Goal: Transaction & Acquisition: Obtain resource

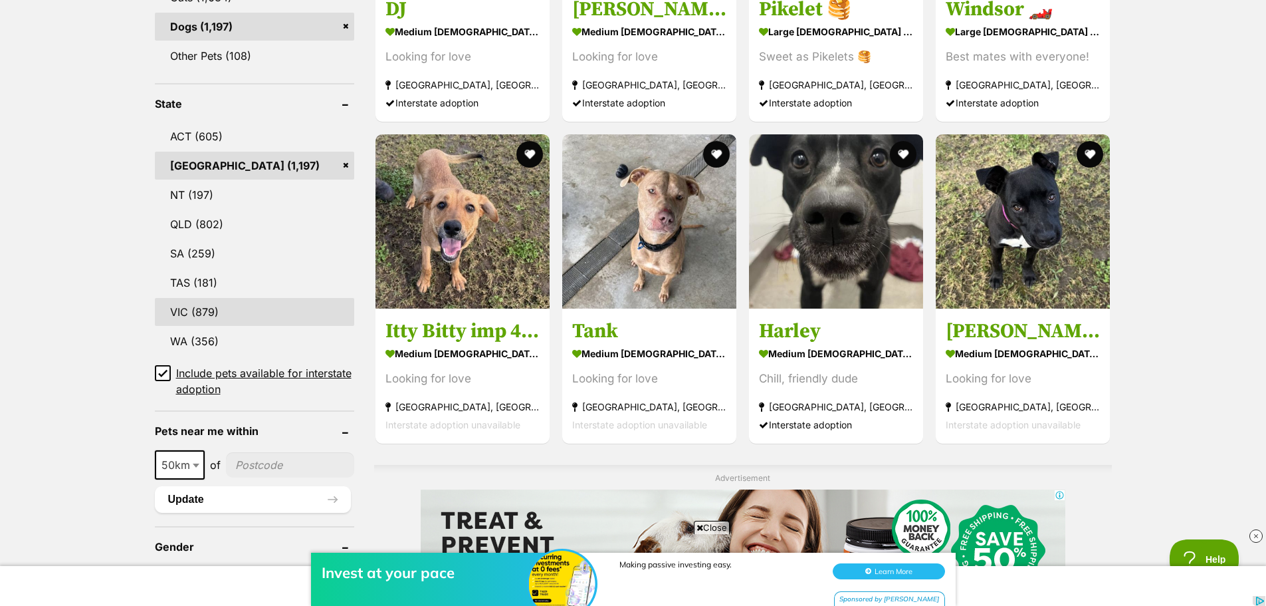
scroll to position [598, 0]
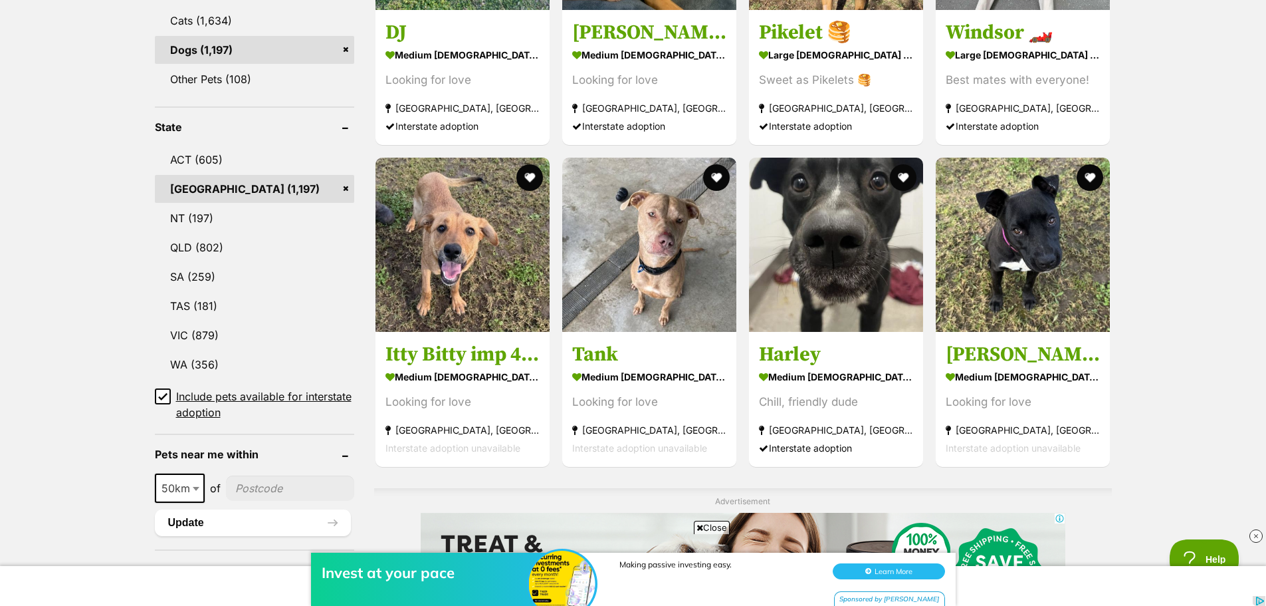
click at [246, 181] on link "NSW (1,197)" at bounding box center [254, 189] width 199 height 28
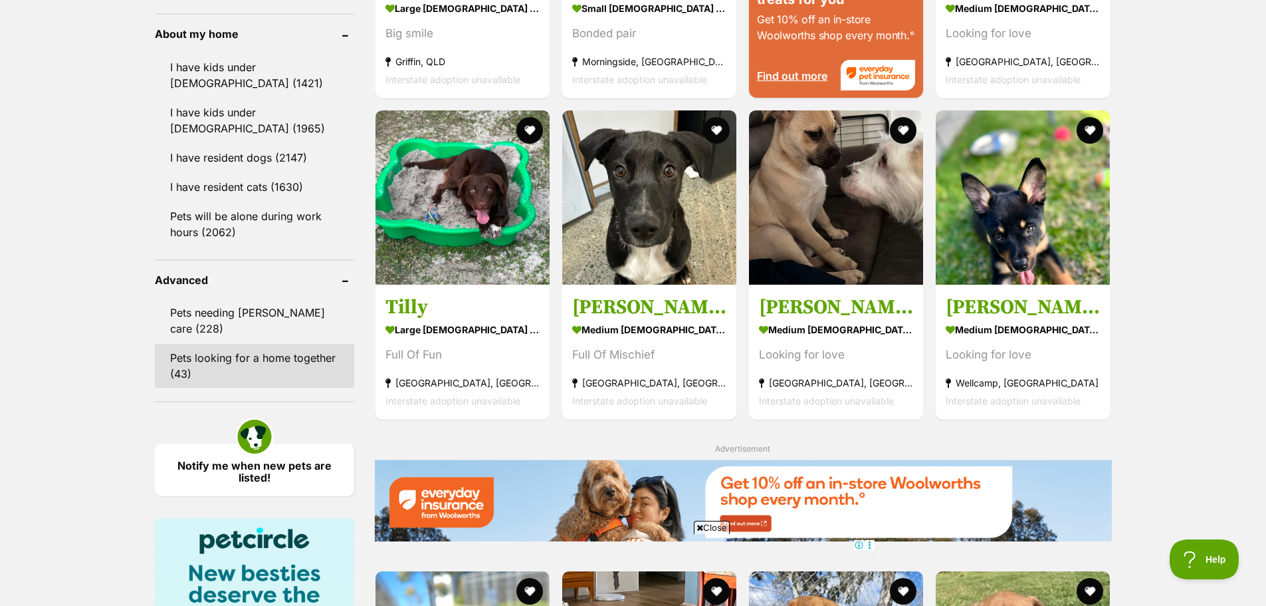
scroll to position [1529, 0]
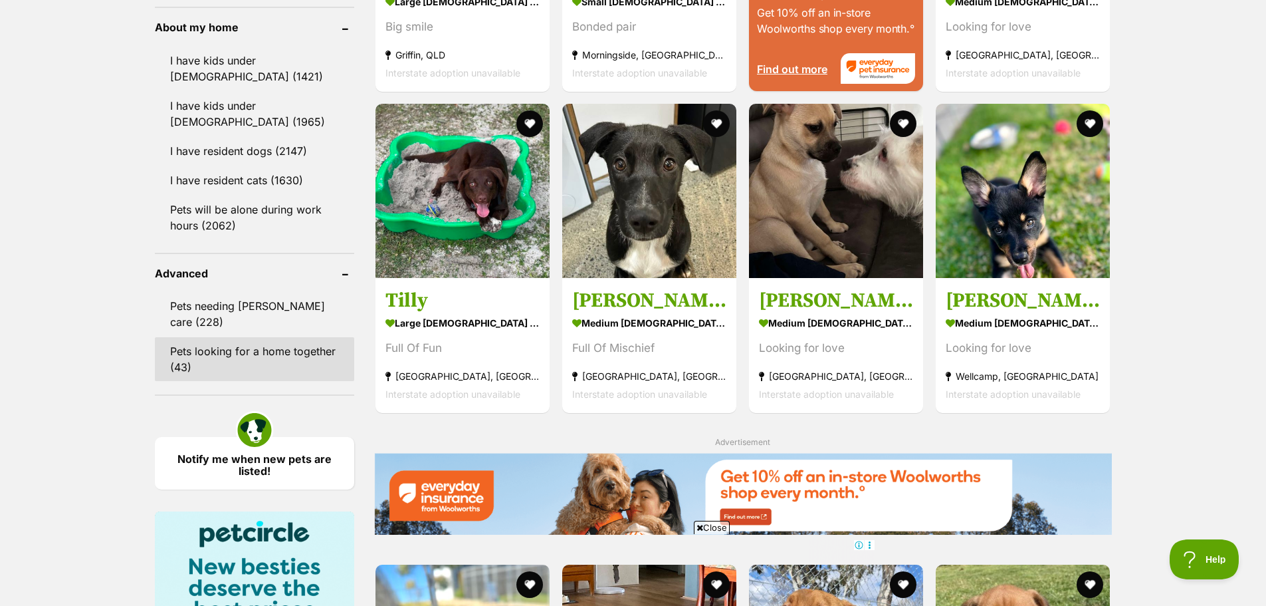
click at [223, 337] on link "Pets looking for a home together (43)" at bounding box center [254, 359] width 199 height 44
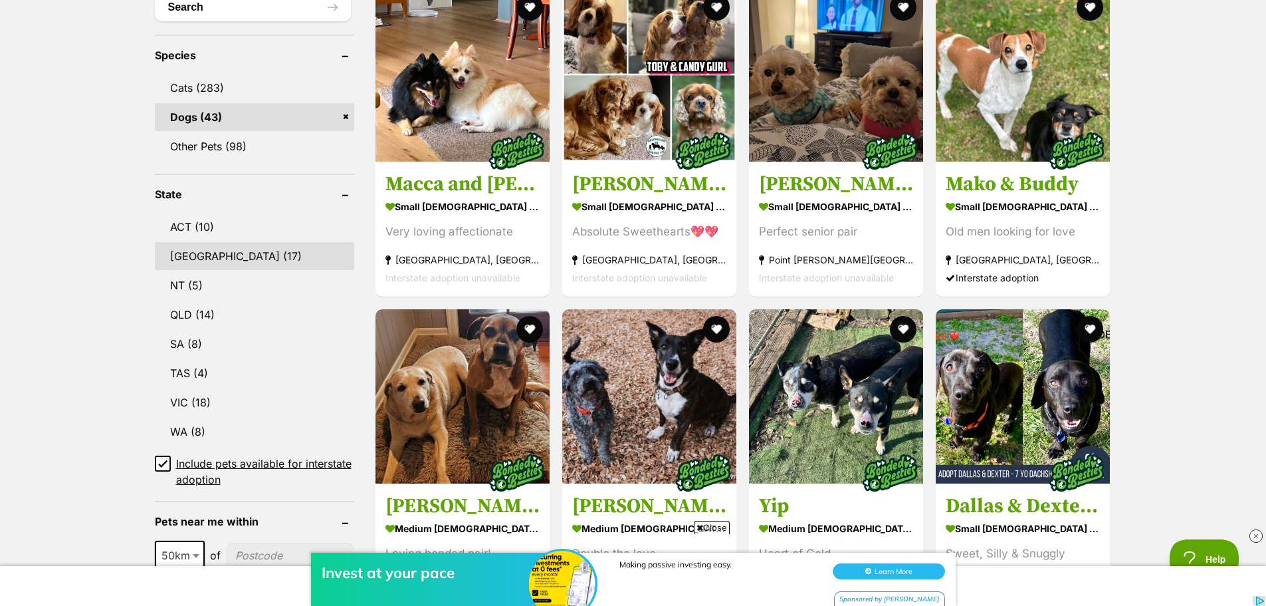
scroll to position [532, 0]
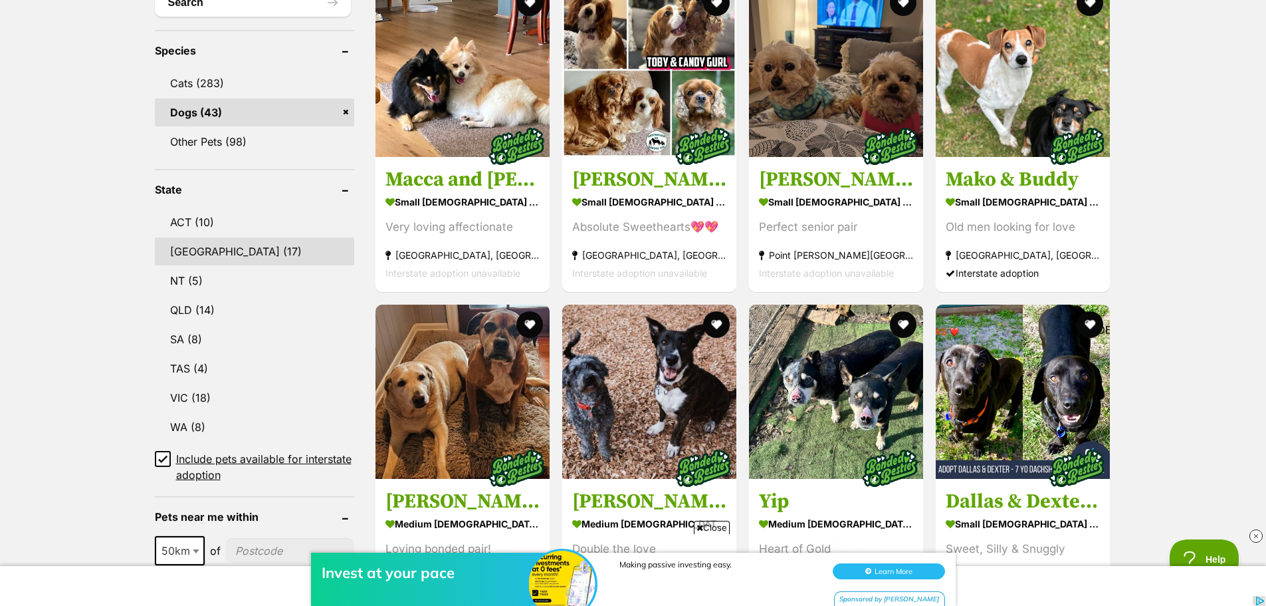
click at [197, 255] on link "[GEOGRAPHIC_DATA] (17)" at bounding box center [254, 251] width 199 height 28
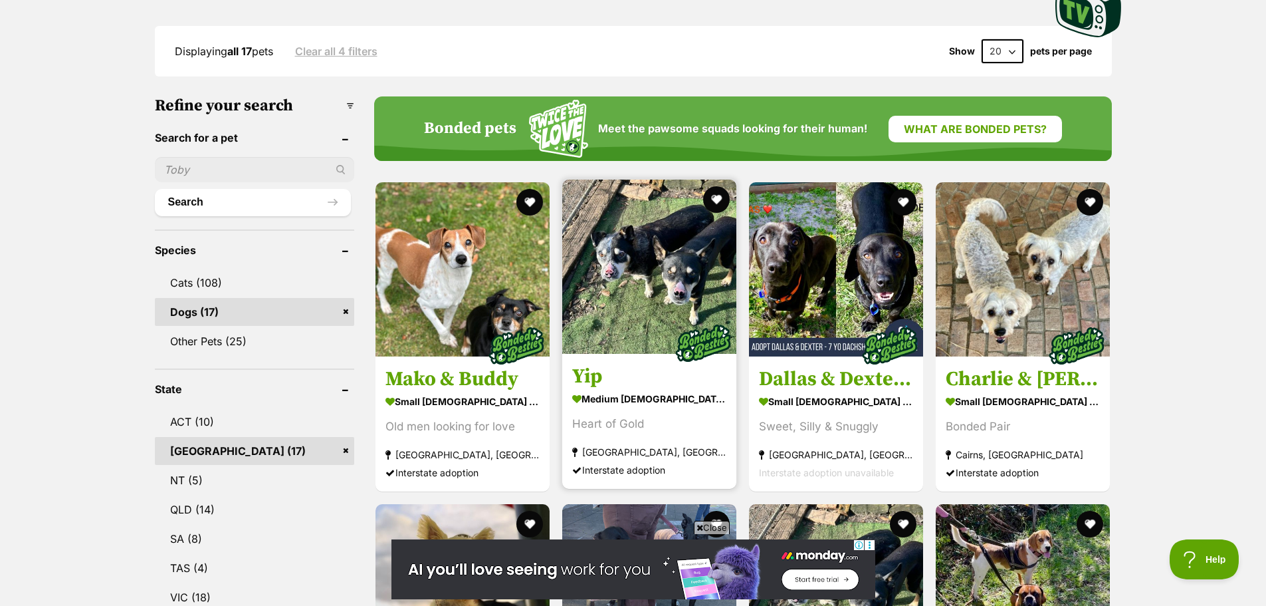
click at [678, 265] on img at bounding box center [649, 266] width 174 height 174
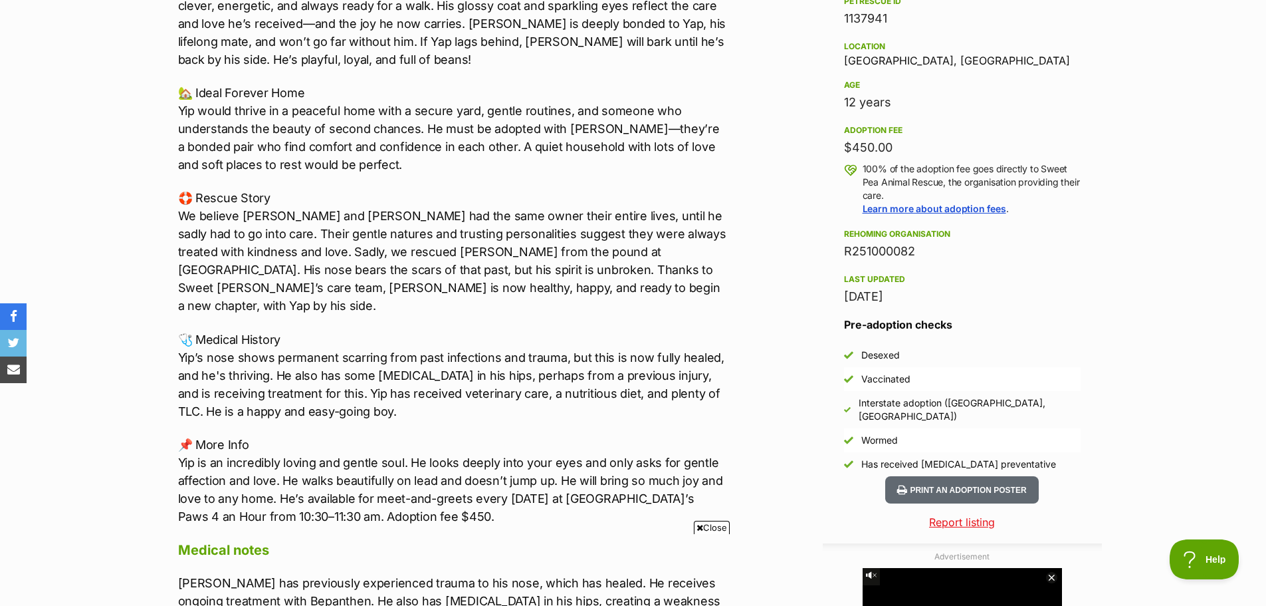
scroll to position [864, 0]
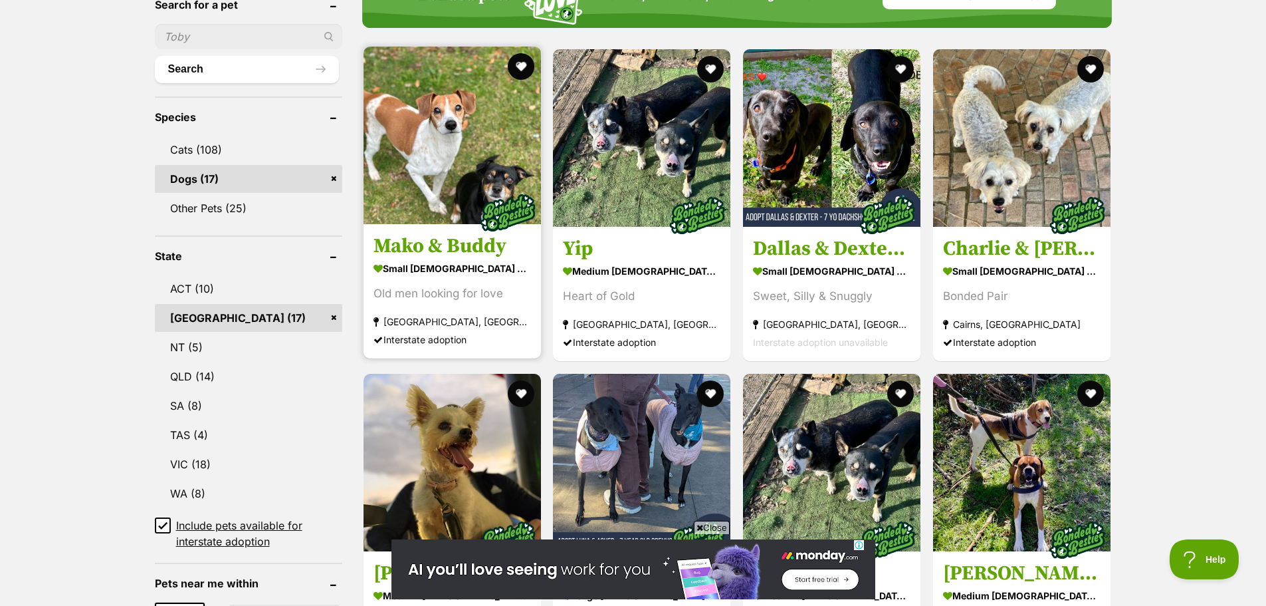
click at [461, 193] on img at bounding box center [452, 135] width 177 height 177
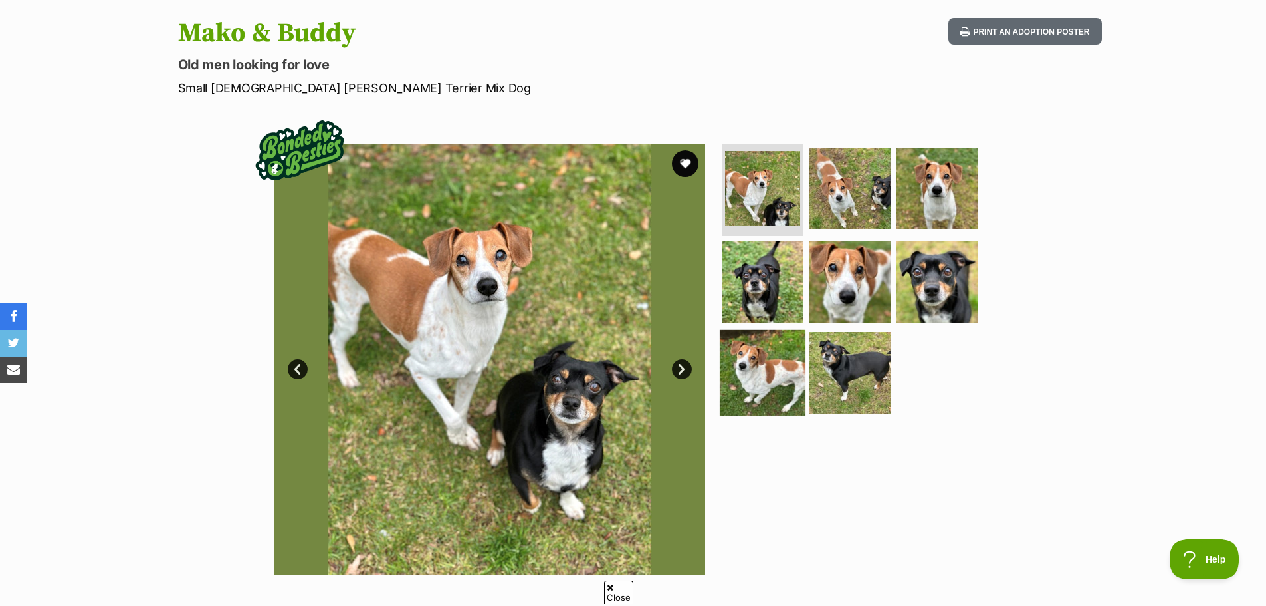
click at [760, 353] on img at bounding box center [763, 373] width 86 height 86
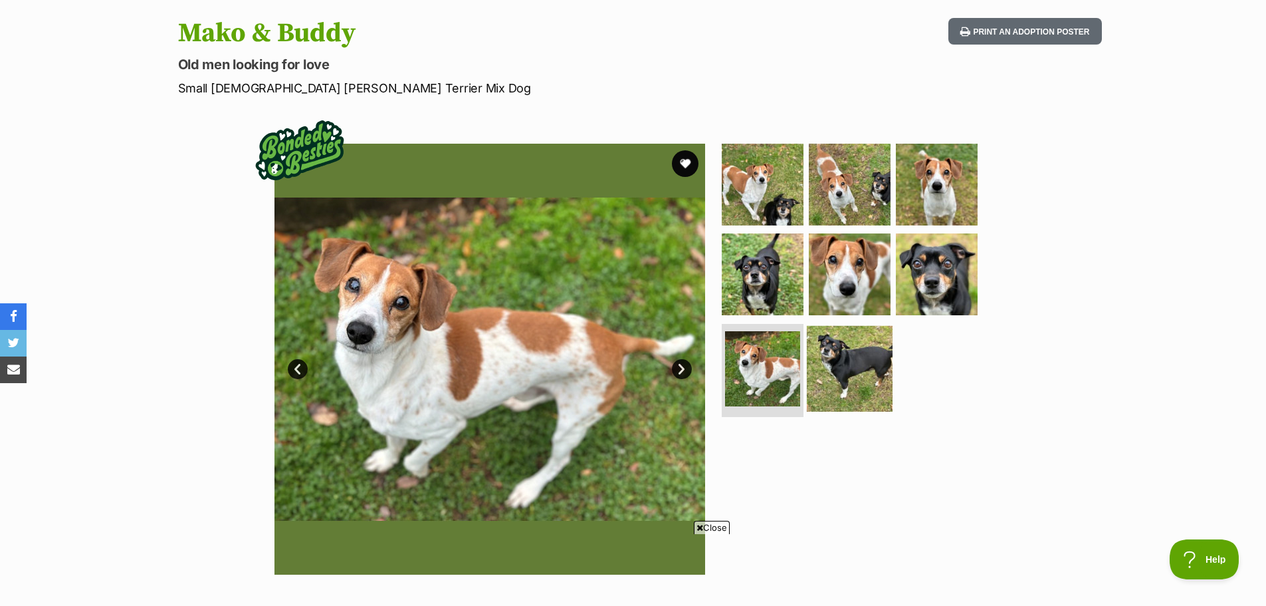
click at [841, 366] on img at bounding box center [850, 369] width 86 height 86
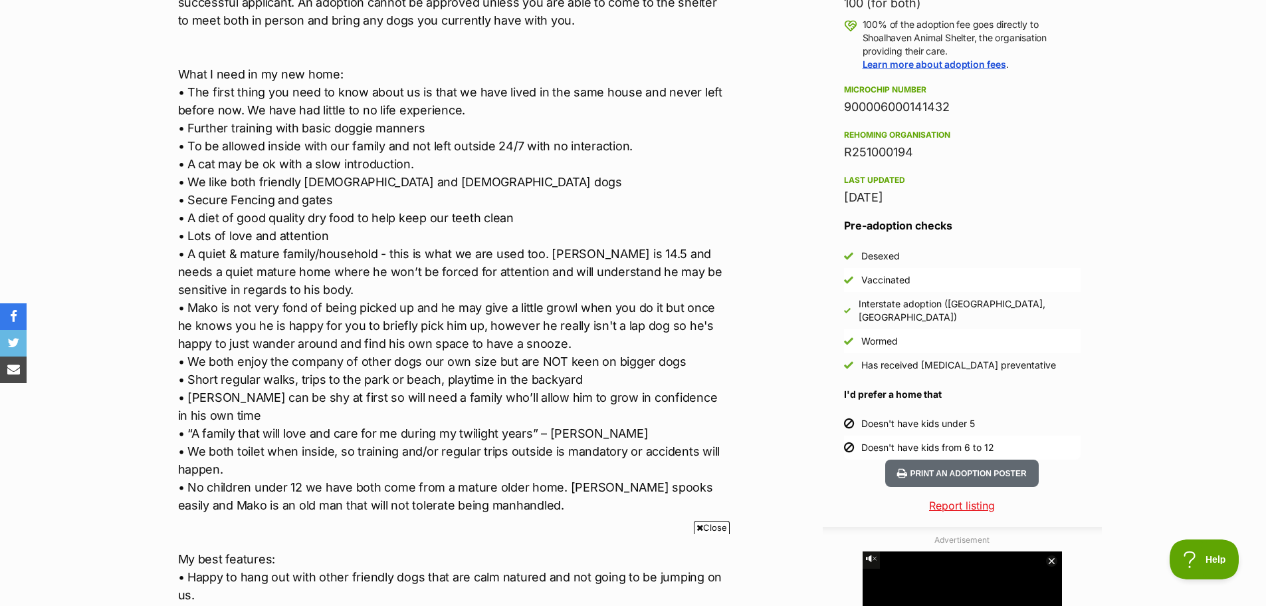
scroll to position [997, 0]
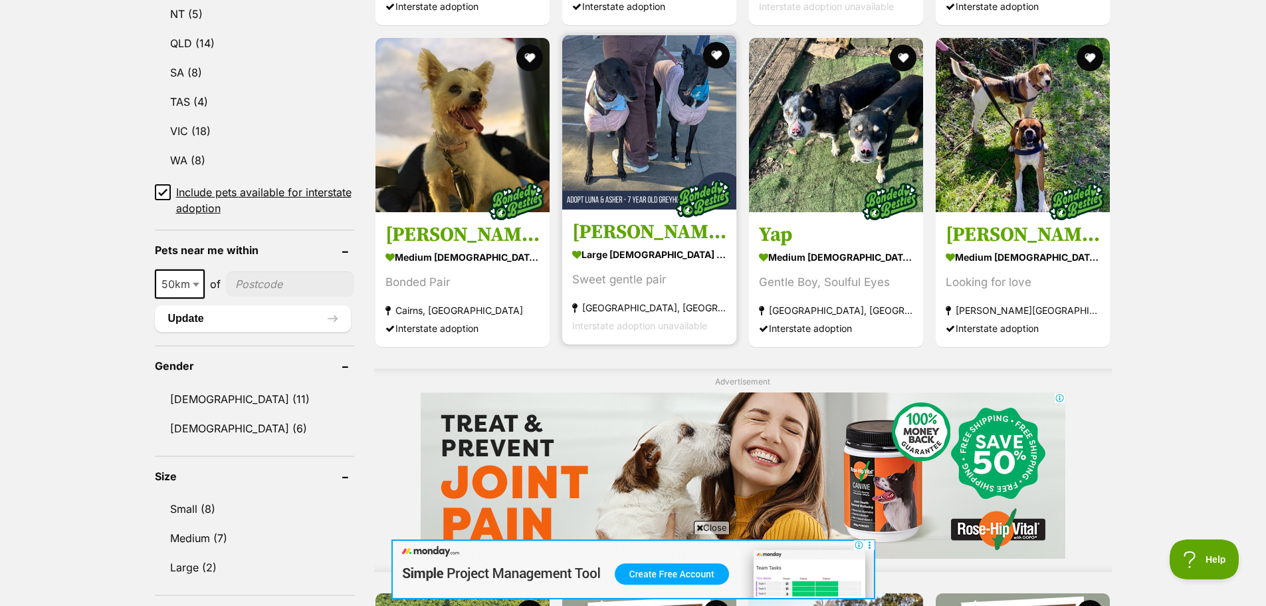
click at [695, 74] on img at bounding box center [649, 122] width 174 height 174
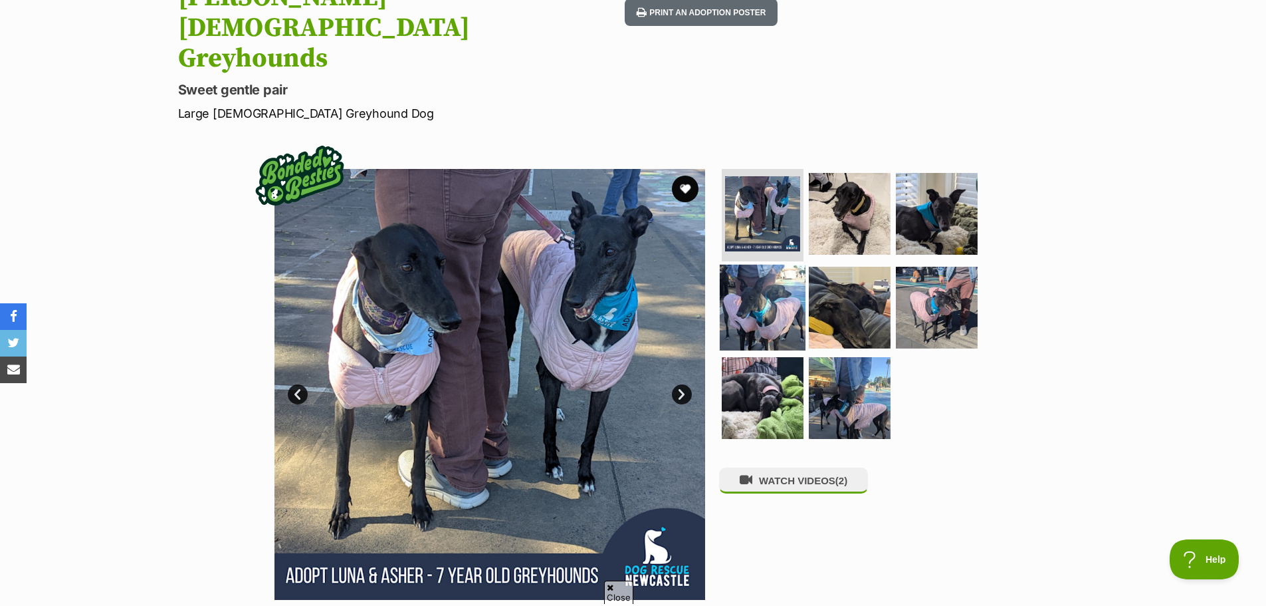
click at [753, 265] on img at bounding box center [763, 308] width 86 height 86
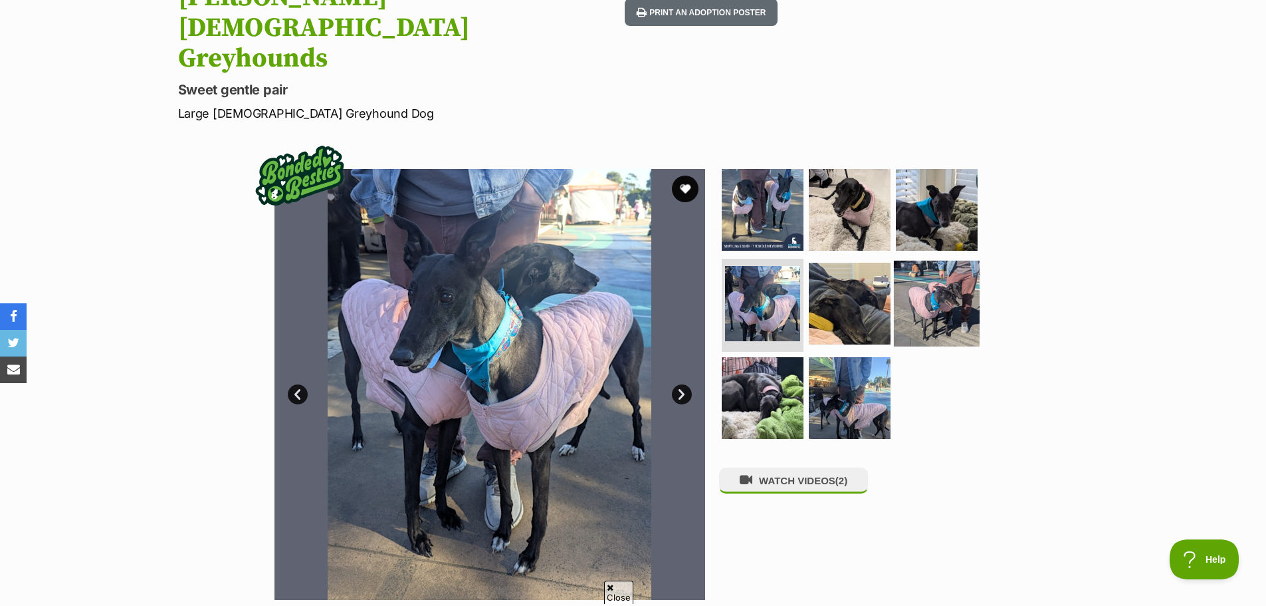
click at [925, 261] on img at bounding box center [937, 304] width 86 height 86
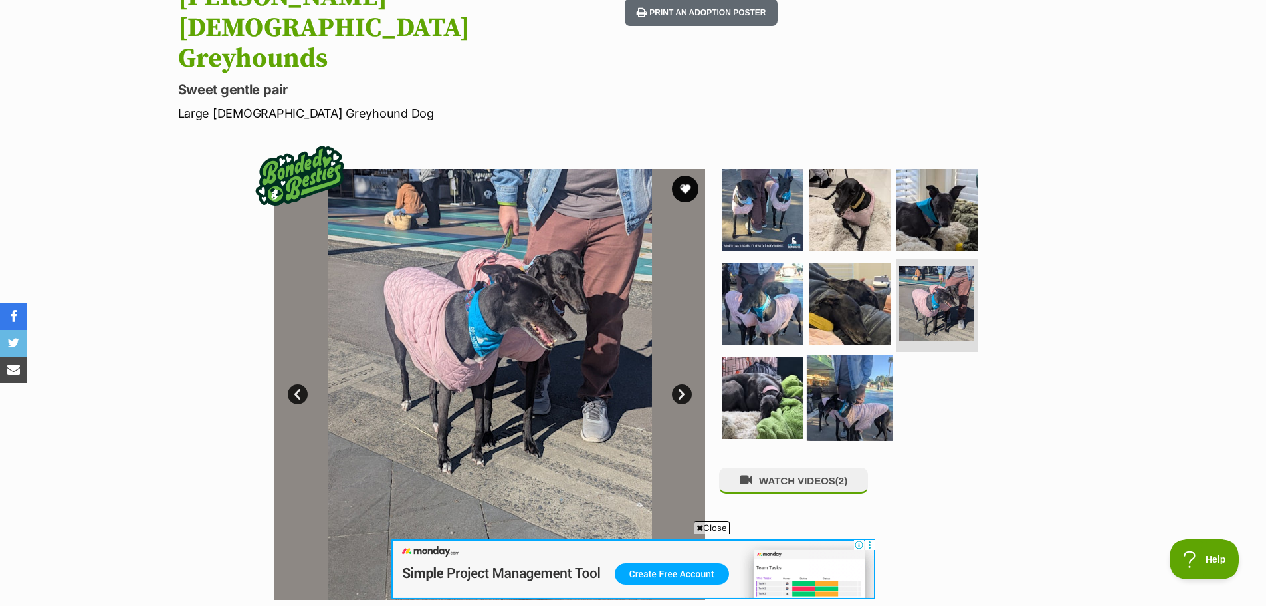
click at [830, 355] on img at bounding box center [850, 398] width 86 height 86
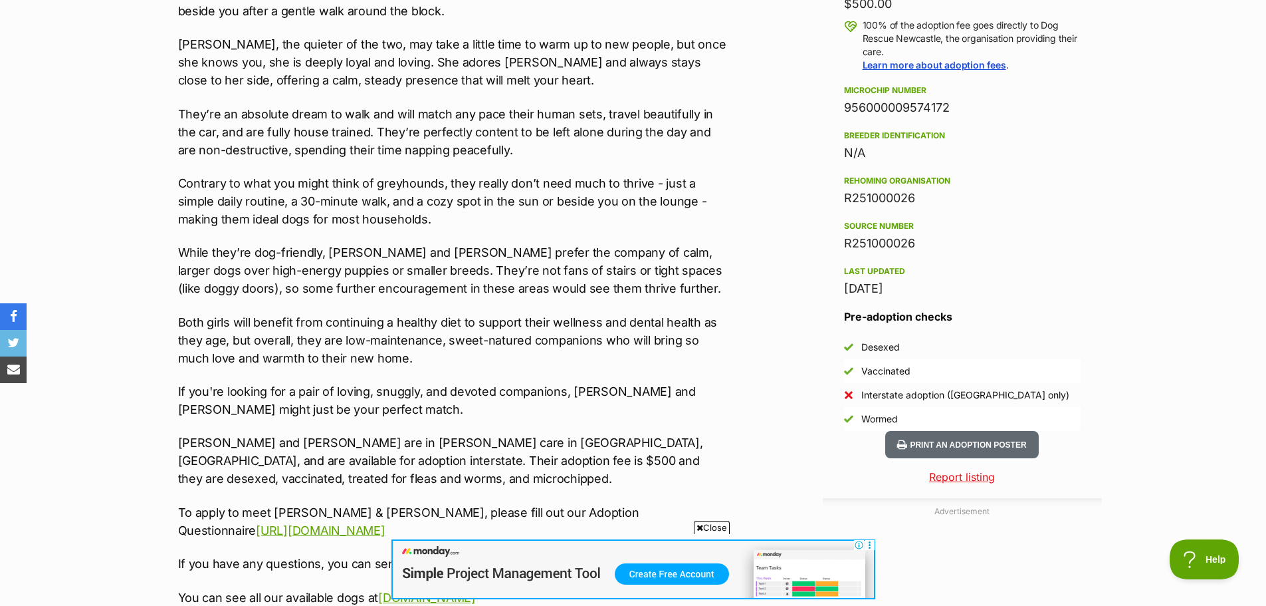
scroll to position [1130, 0]
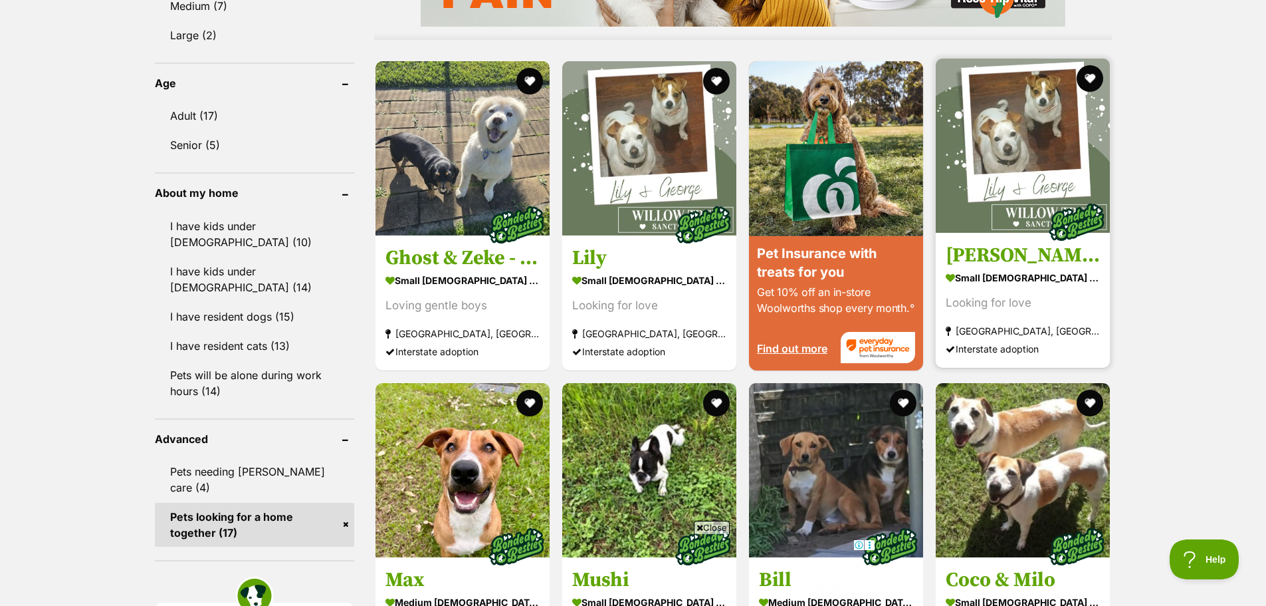
click at [995, 170] on img at bounding box center [1023, 145] width 174 height 174
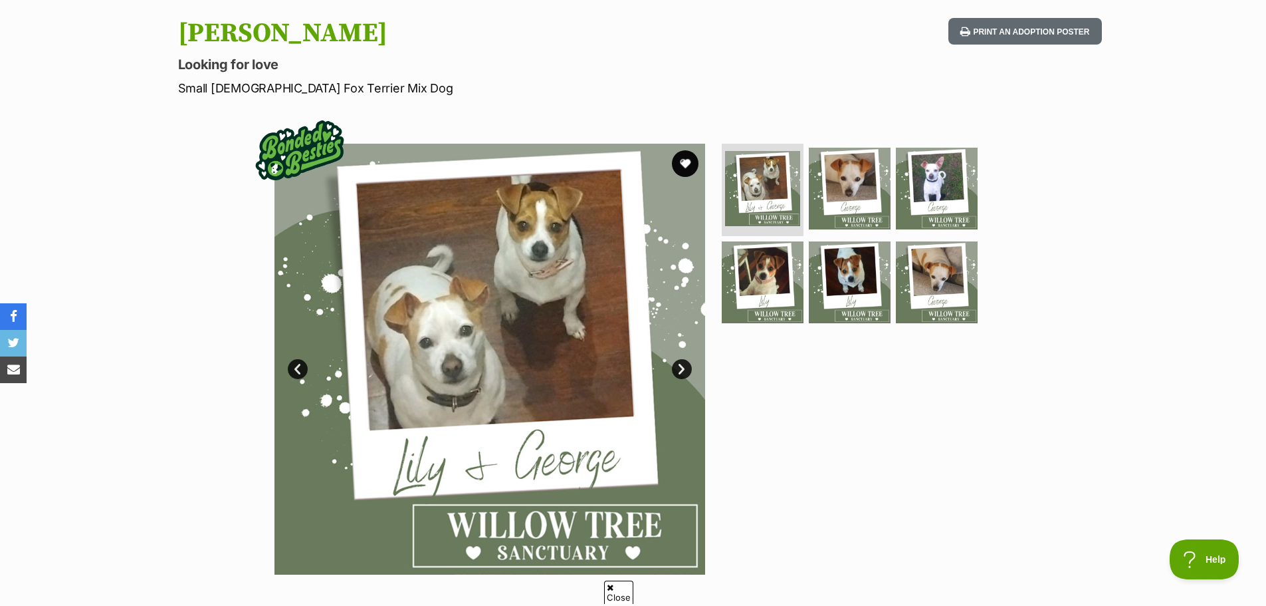
click at [685, 365] on link "Next" at bounding box center [682, 369] width 20 height 20
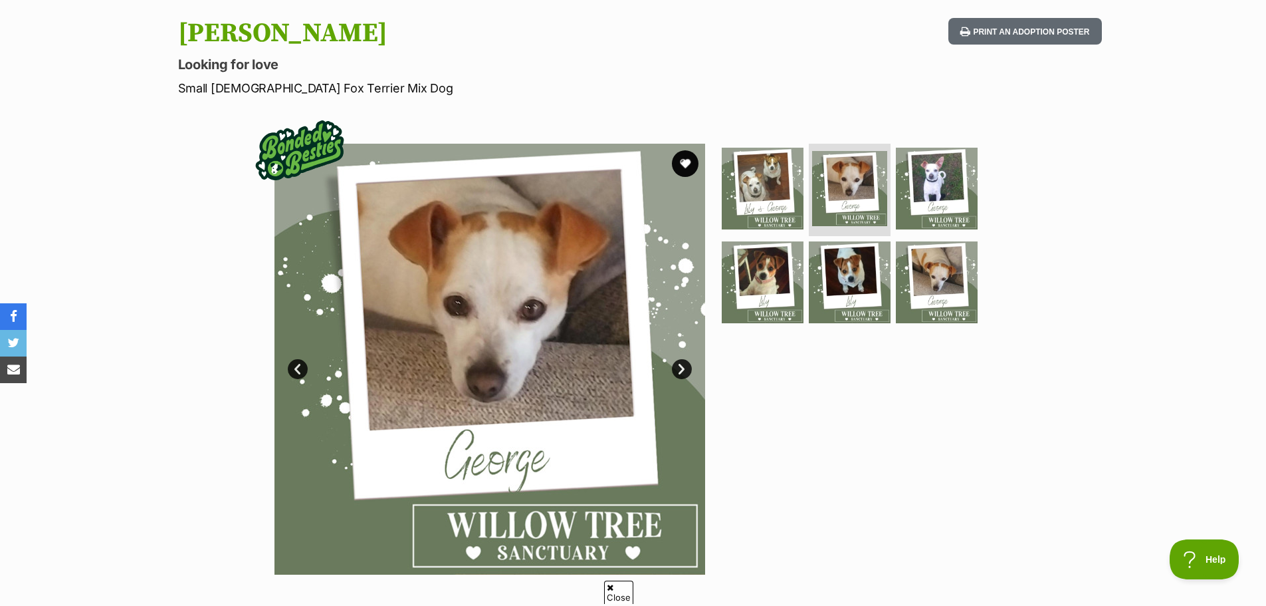
click at [685, 364] on link "Next" at bounding box center [682, 369] width 20 height 20
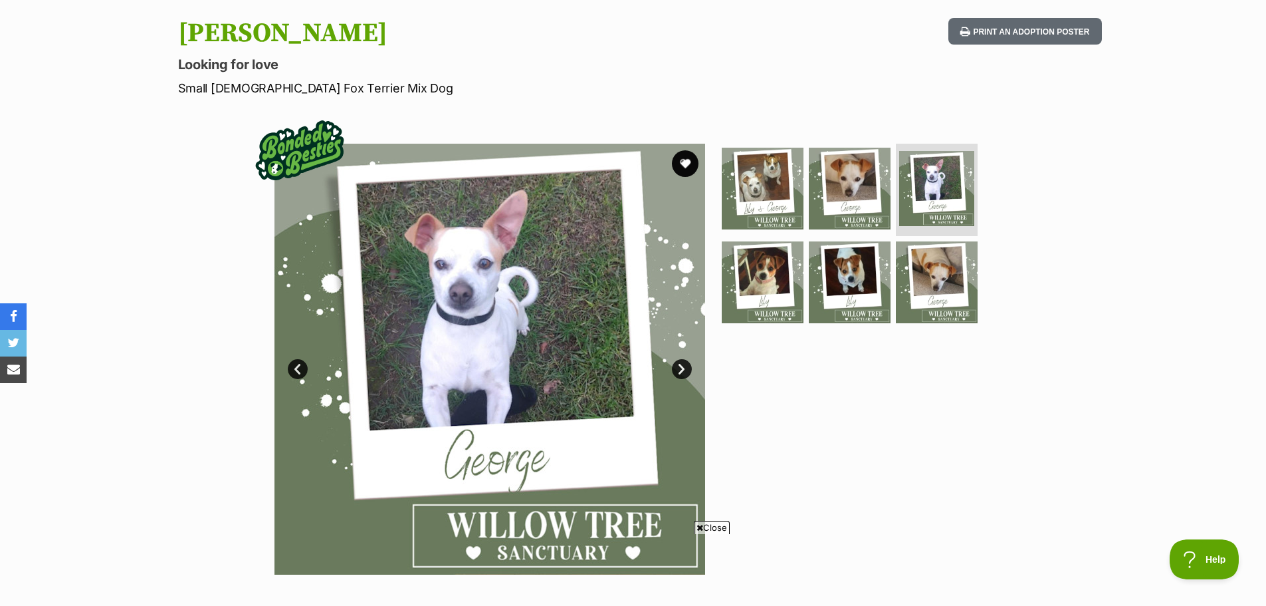
click at [685, 364] on link "Next" at bounding box center [682, 369] width 20 height 20
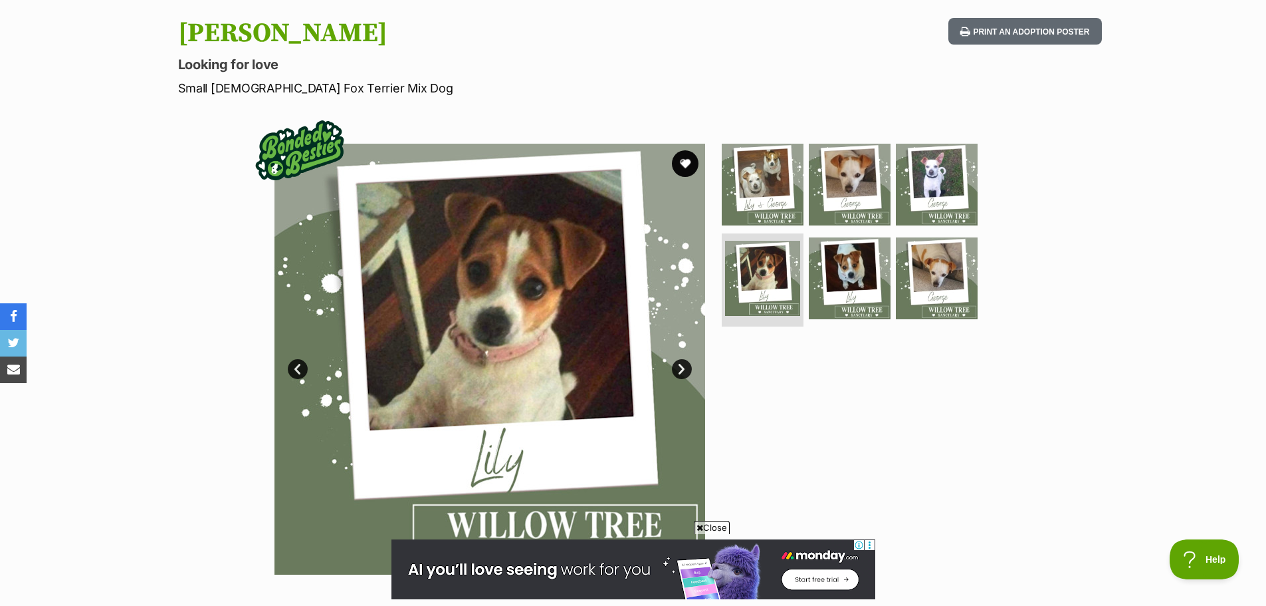
click at [685, 364] on link "Next" at bounding box center [682, 369] width 20 height 20
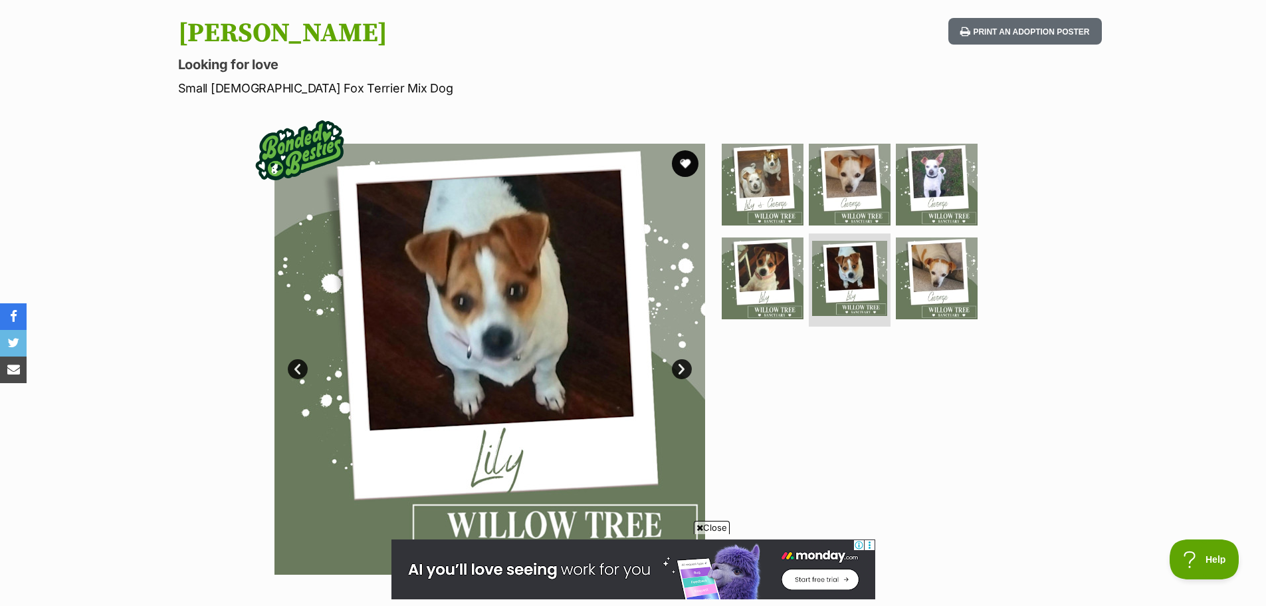
click at [685, 364] on link "Next" at bounding box center [682, 369] width 20 height 20
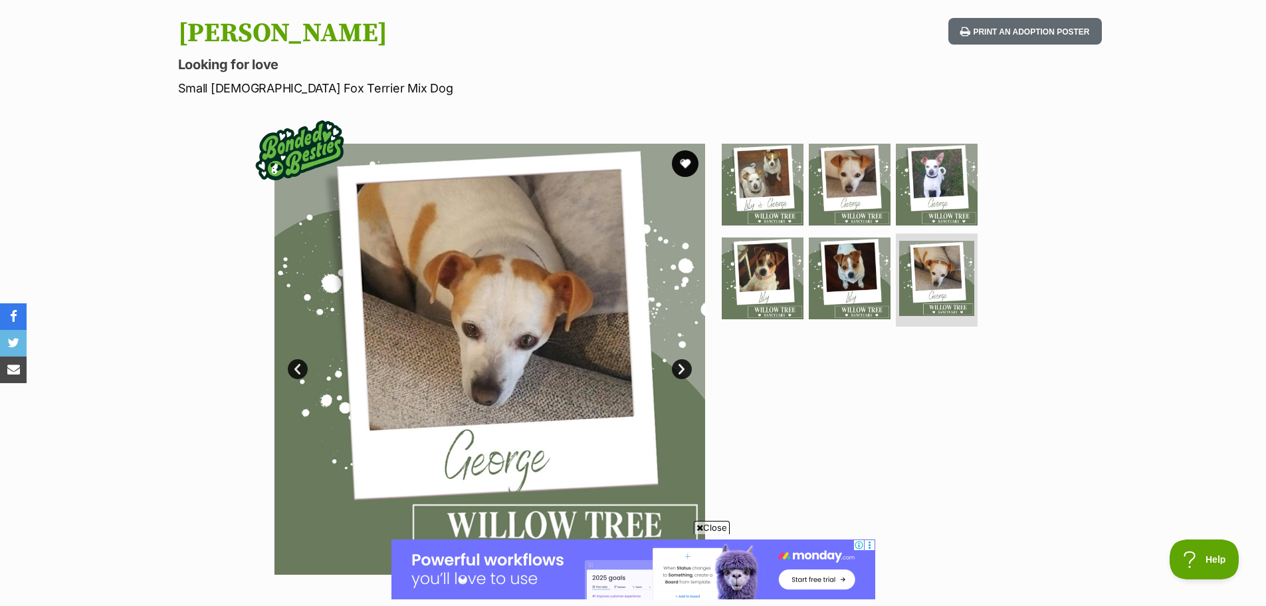
click at [685, 364] on link "Next" at bounding box center [682, 369] width 20 height 20
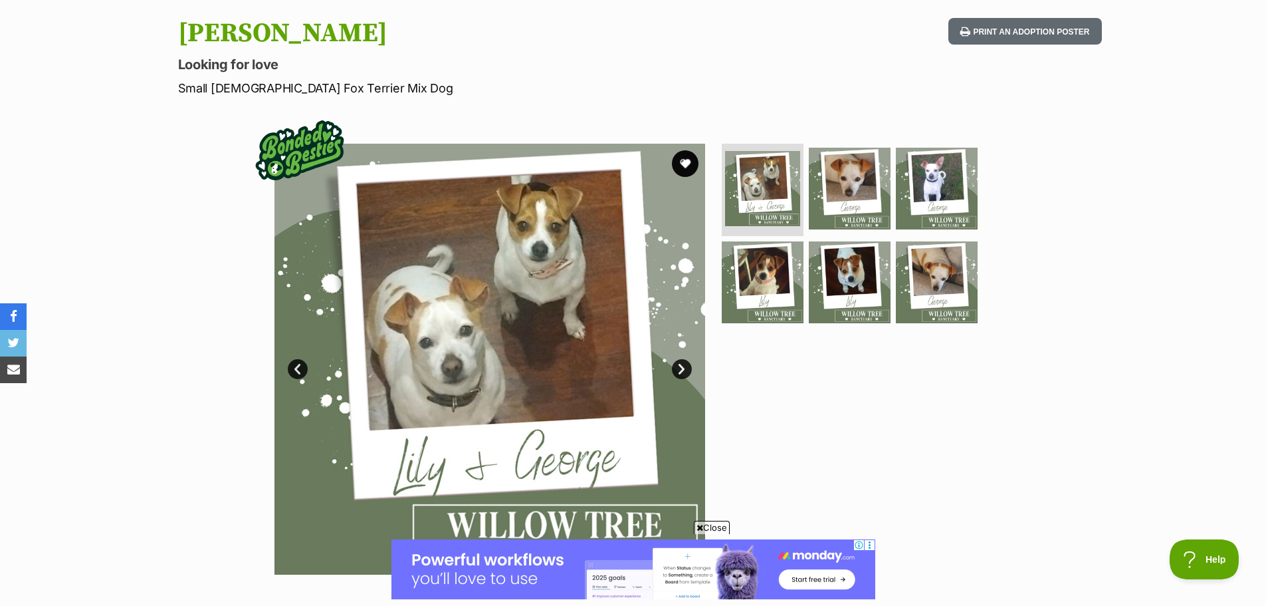
click at [683, 366] on link "Next" at bounding box center [682, 369] width 20 height 20
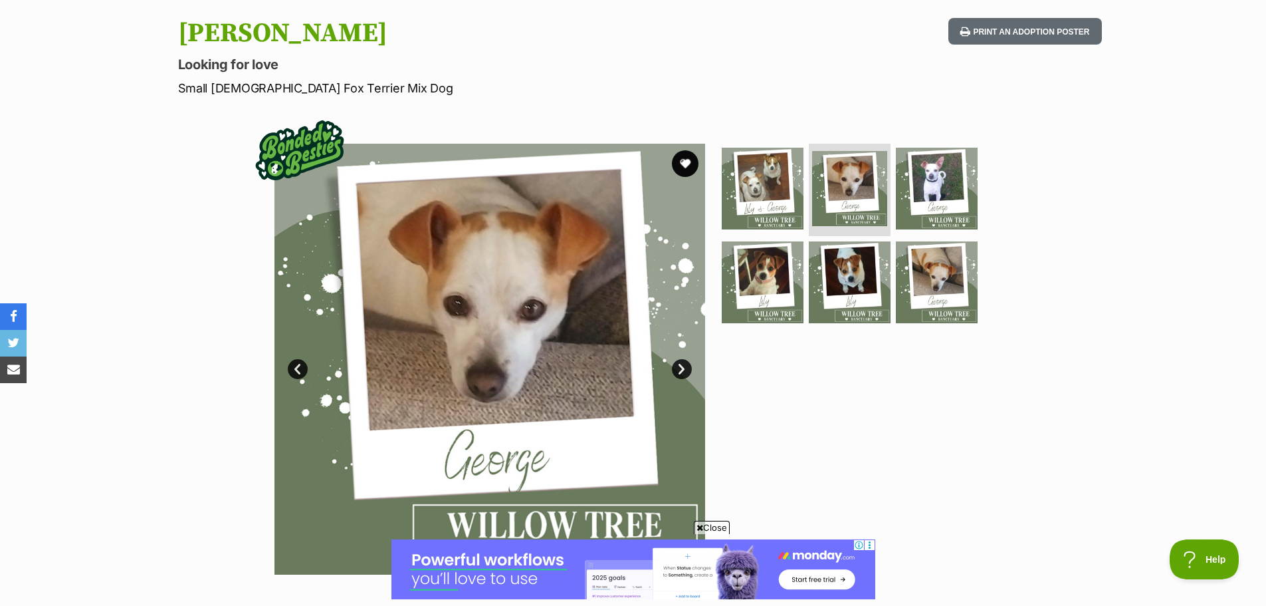
click at [683, 366] on link "Next" at bounding box center [682, 369] width 20 height 20
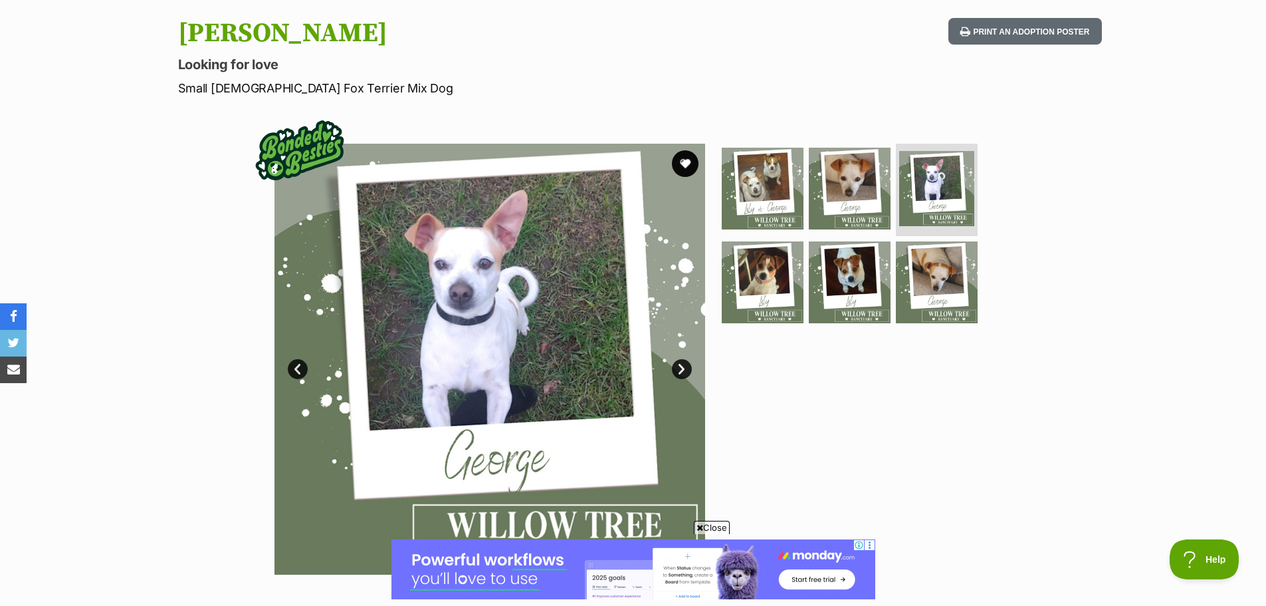
click at [683, 366] on link "Next" at bounding box center [682, 369] width 20 height 20
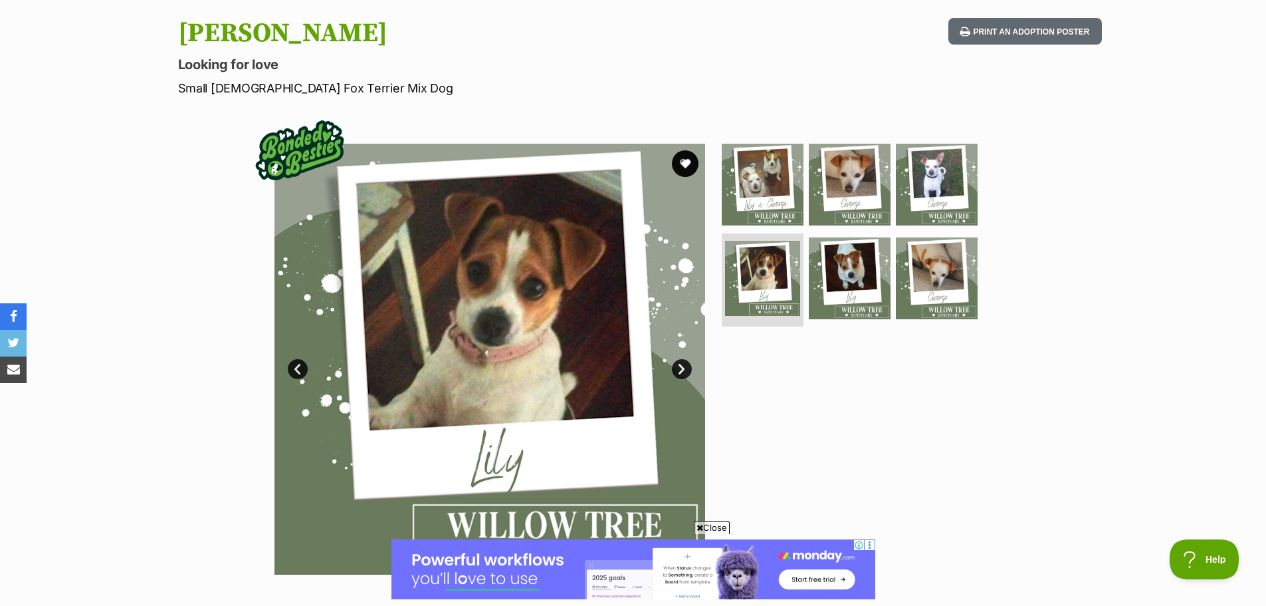
click at [683, 366] on link "Next" at bounding box center [682, 369] width 20 height 20
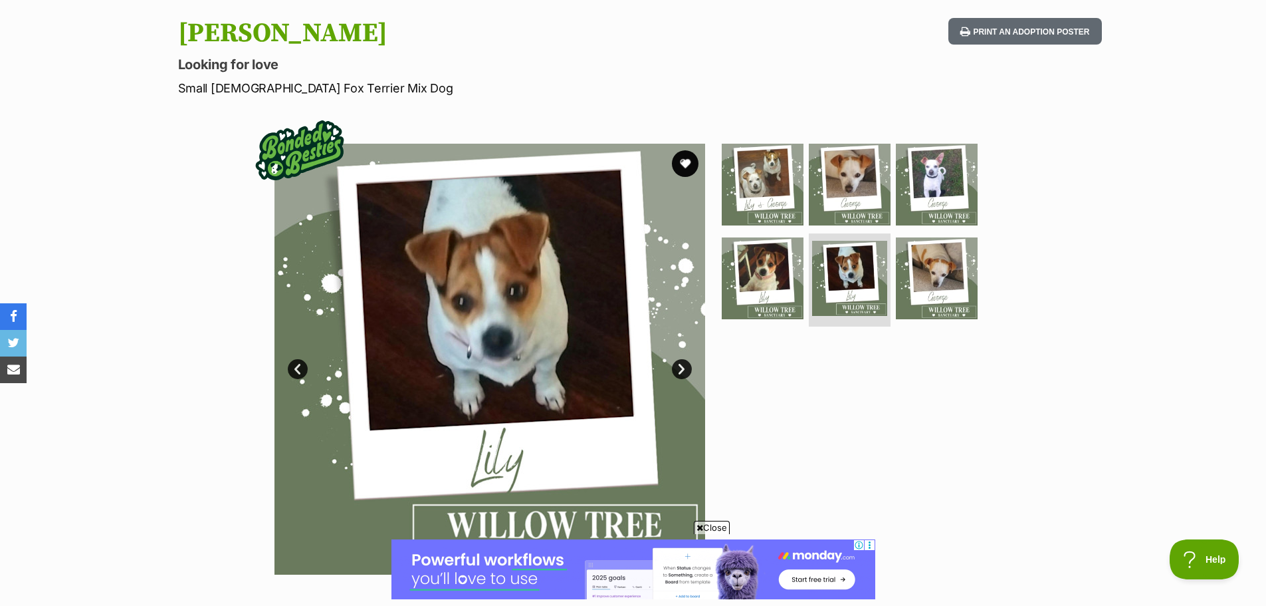
click at [683, 366] on link "Next" at bounding box center [682, 369] width 20 height 20
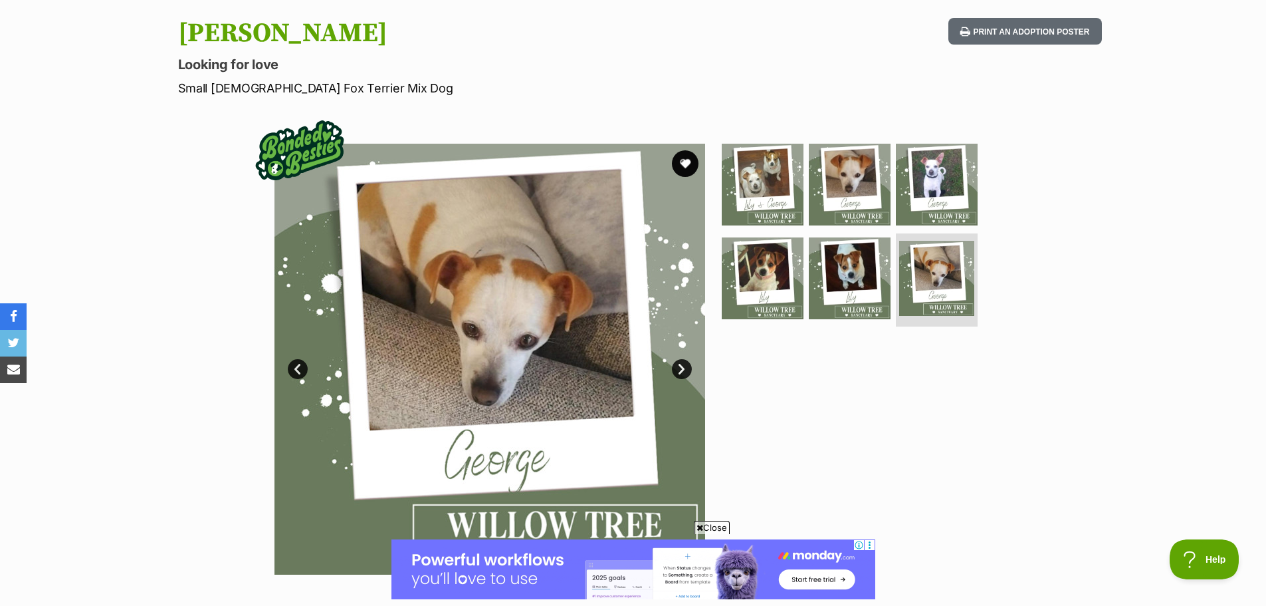
click at [683, 366] on link "Next" at bounding box center [682, 369] width 20 height 20
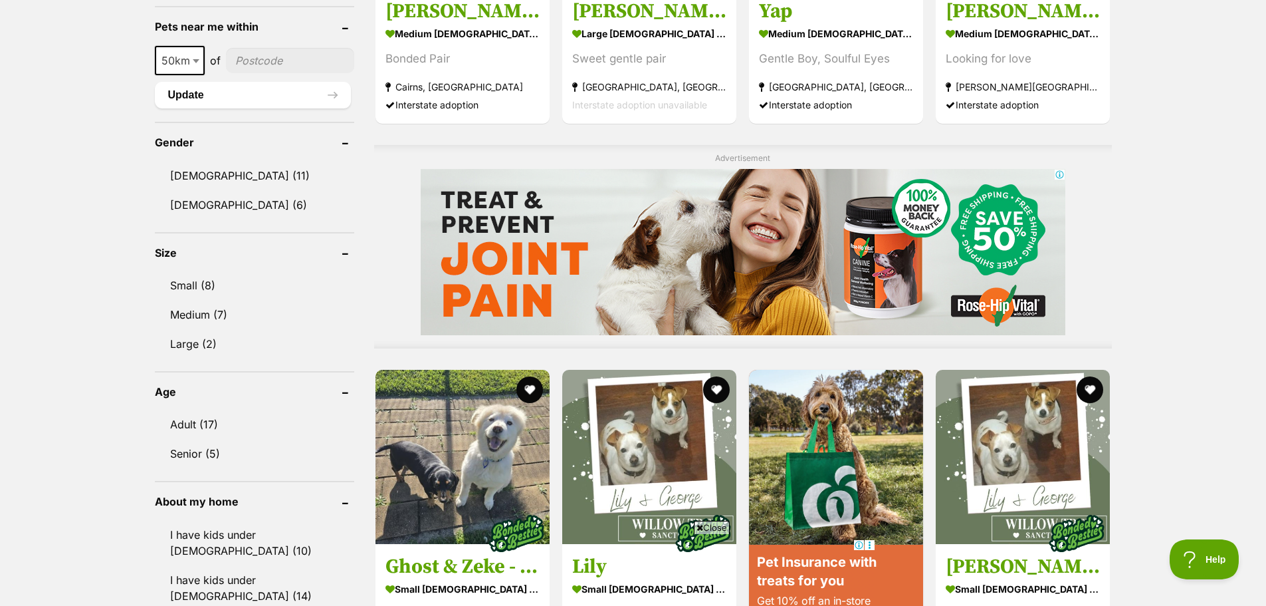
scroll to position [658, 0]
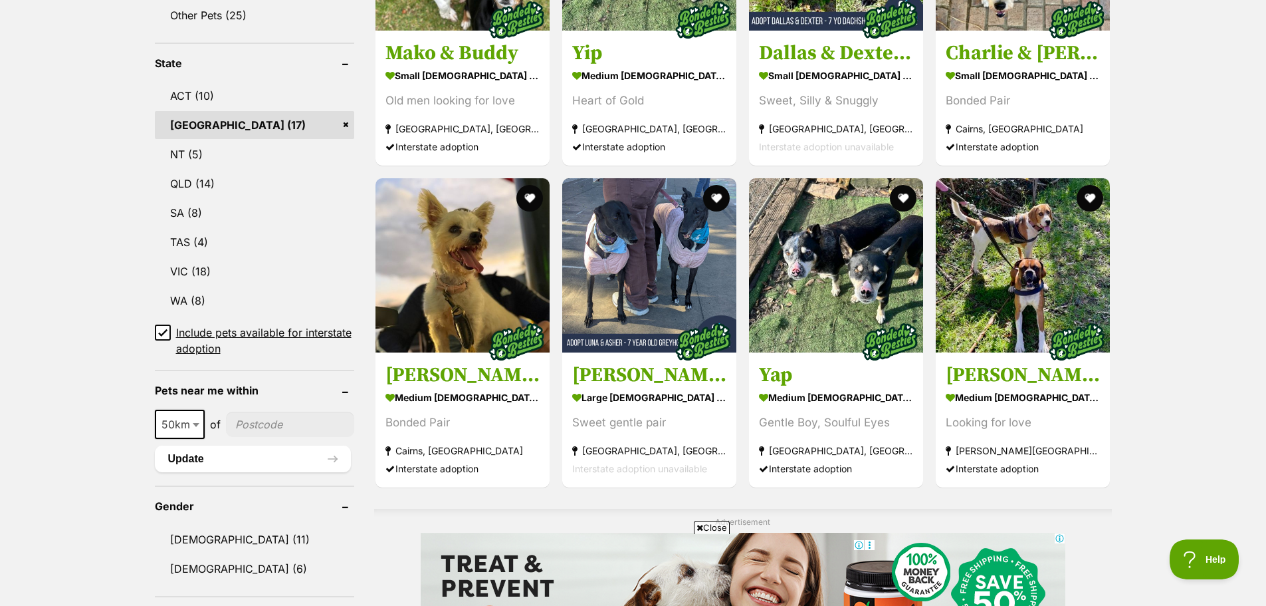
click at [203, 119] on link "[GEOGRAPHIC_DATA] (17)" at bounding box center [254, 125] width 199 height 28
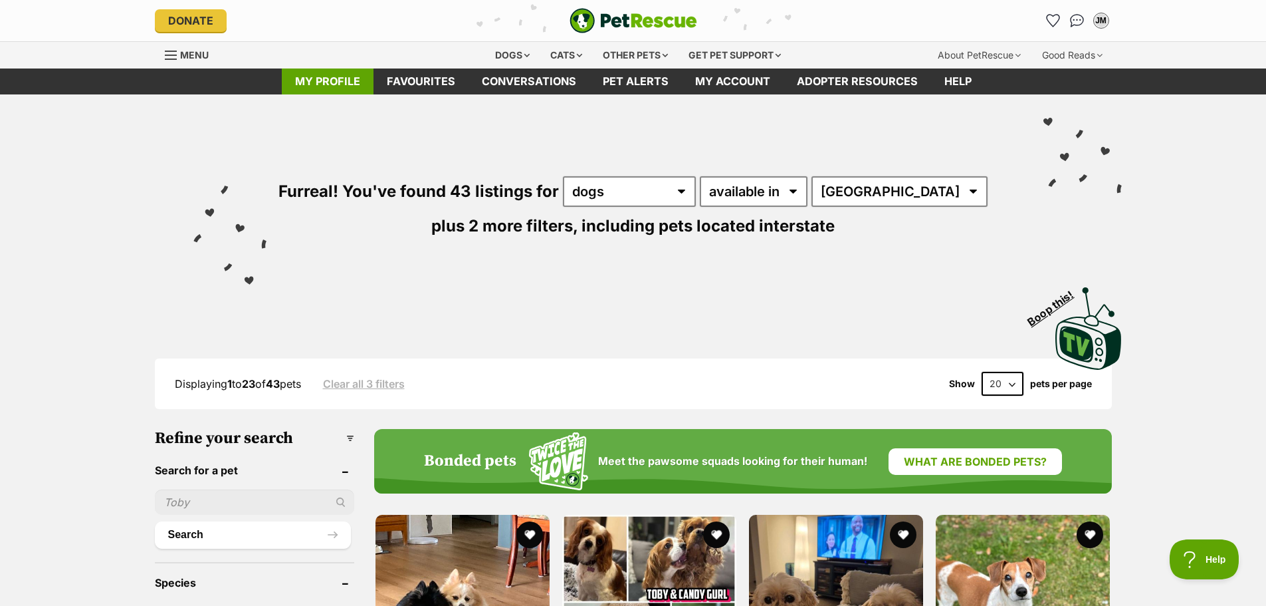
click at [318, 85] on link "My profile" at bounding box center [328, 81] width 92 height 26
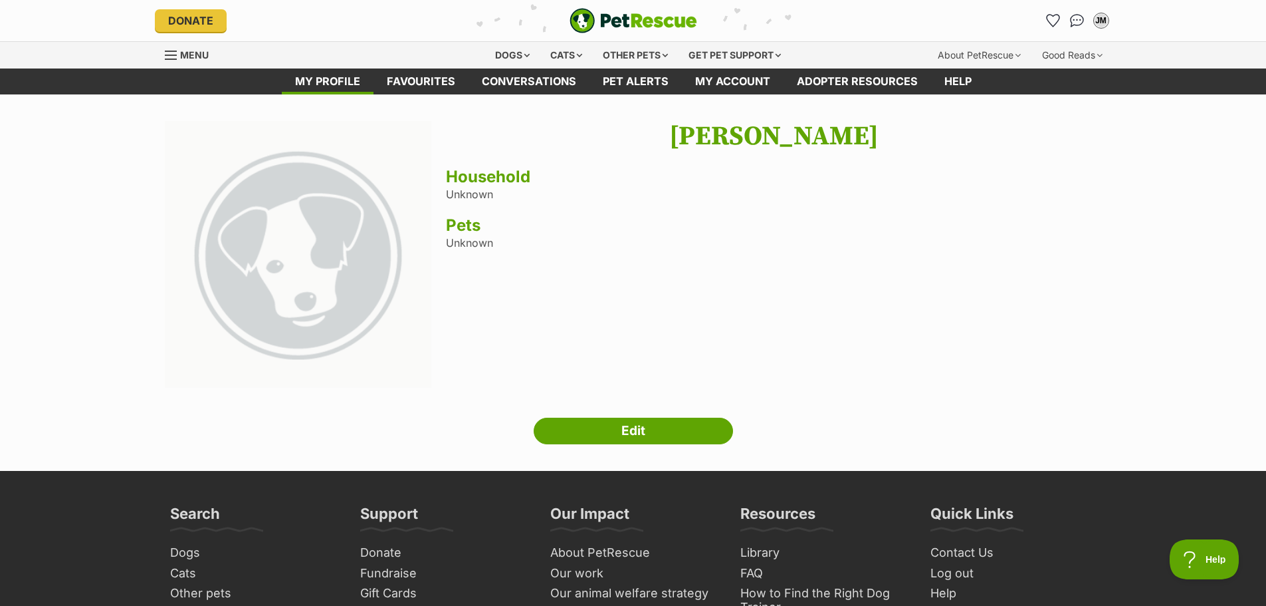
click at [642, 15] on img "PetRescue" at bounding box center [634, 20] width 128 height 25
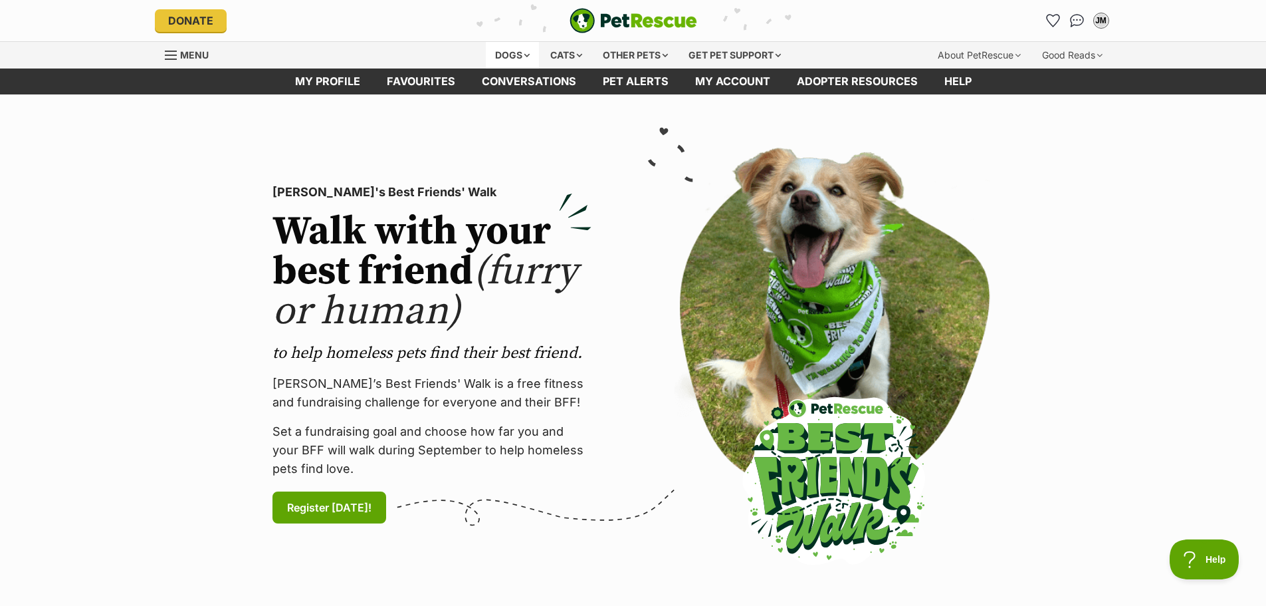
click at [511, 51] on div "Dogs" at bounding box center [512, 55] width 53 height 27
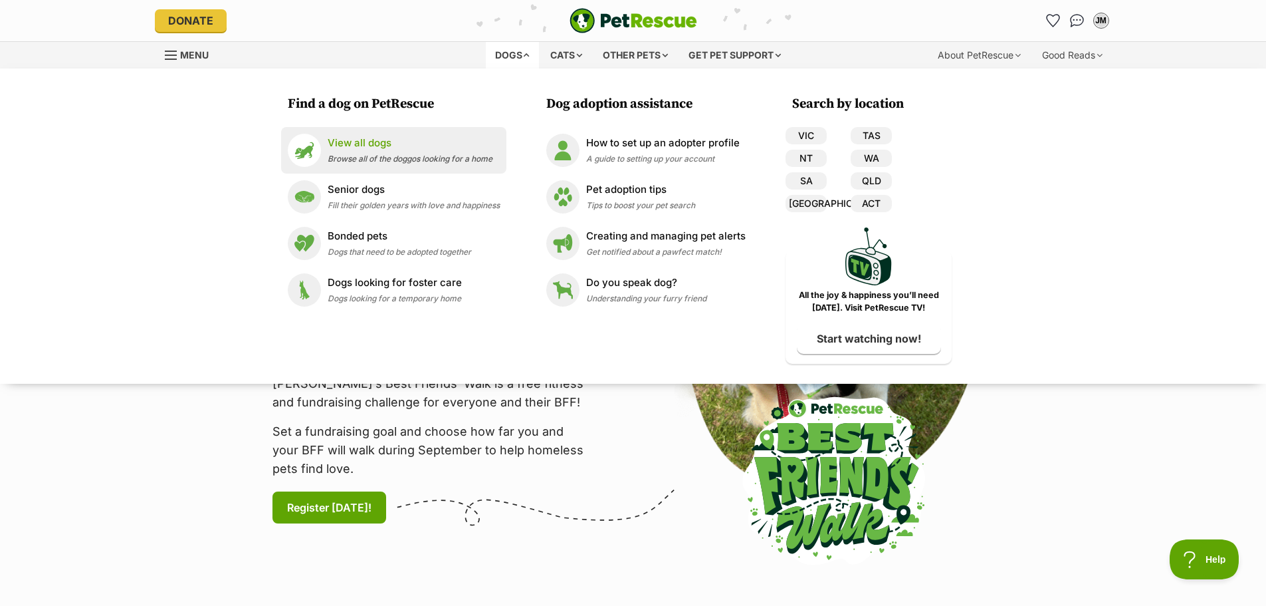
click at [366, 144] on p "View all dogs" at bounding box center [410, 143] width 165 height 15
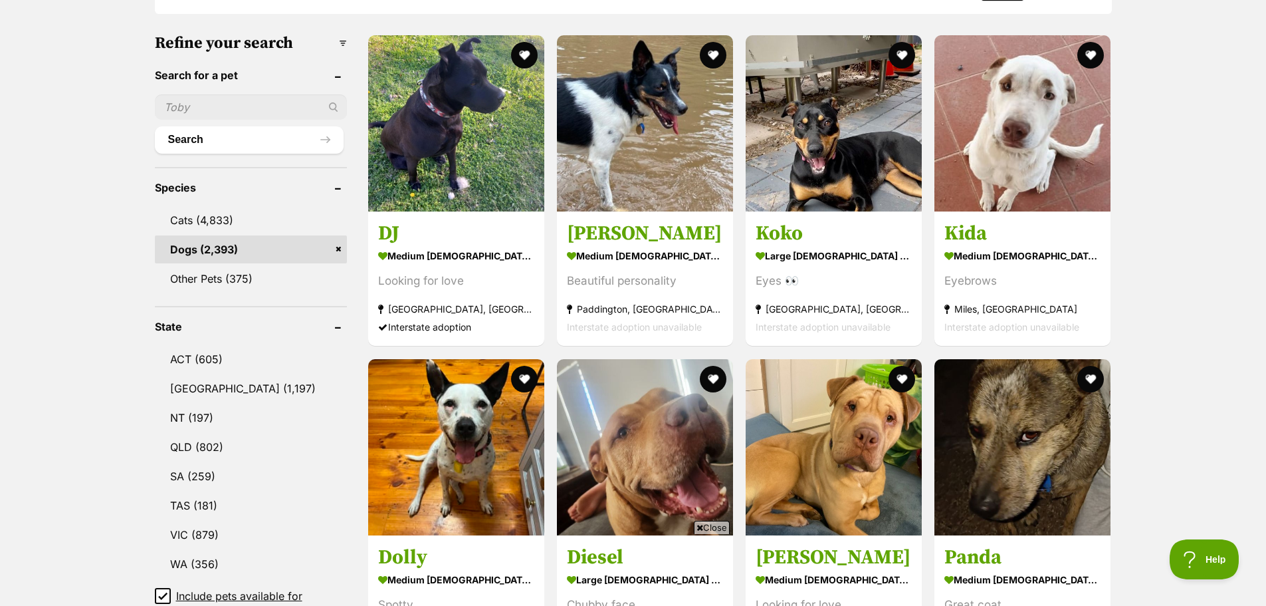
click at [215, 247] on link "Dogs (2,393)" at bounding box center [251, 249] width 192 height 28
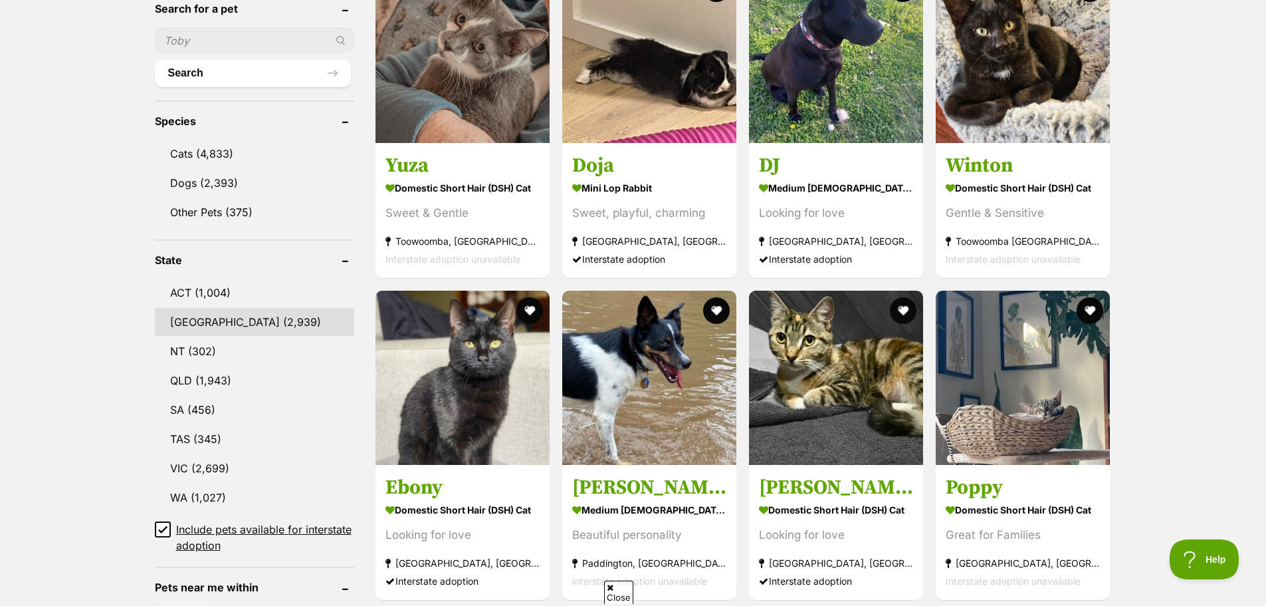
click at [210, 320] on link "[GEOGRAPHIC_DATA] (2,939)" at bounding box center [254, 322] width 199 height 28
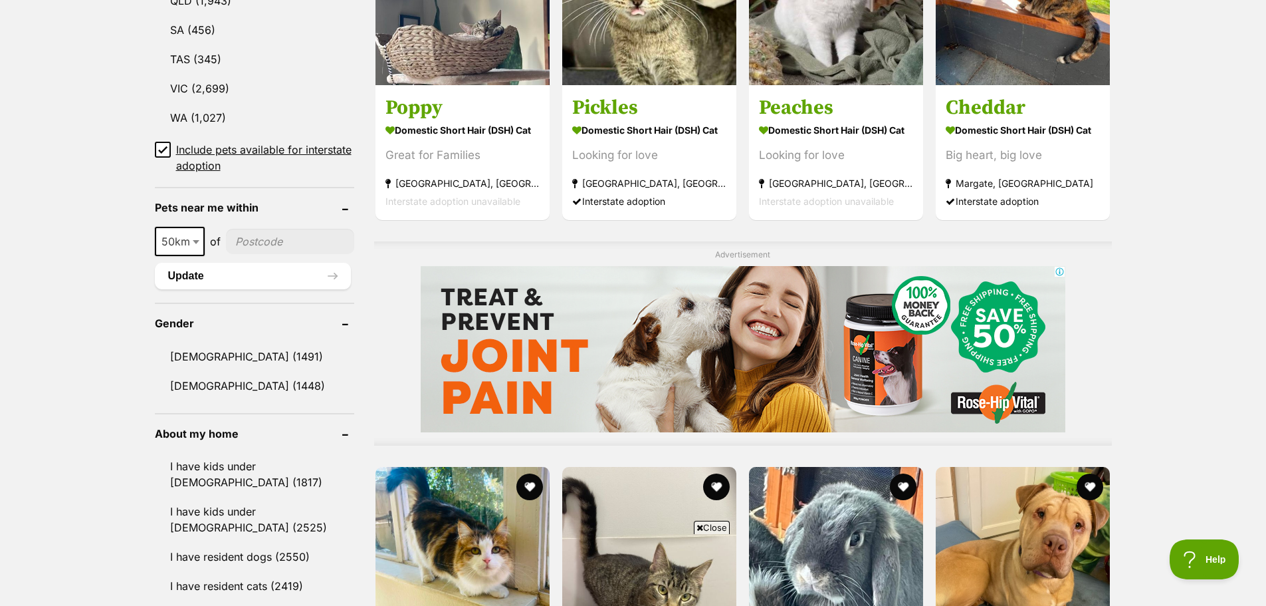
scroll to position [731, 0]
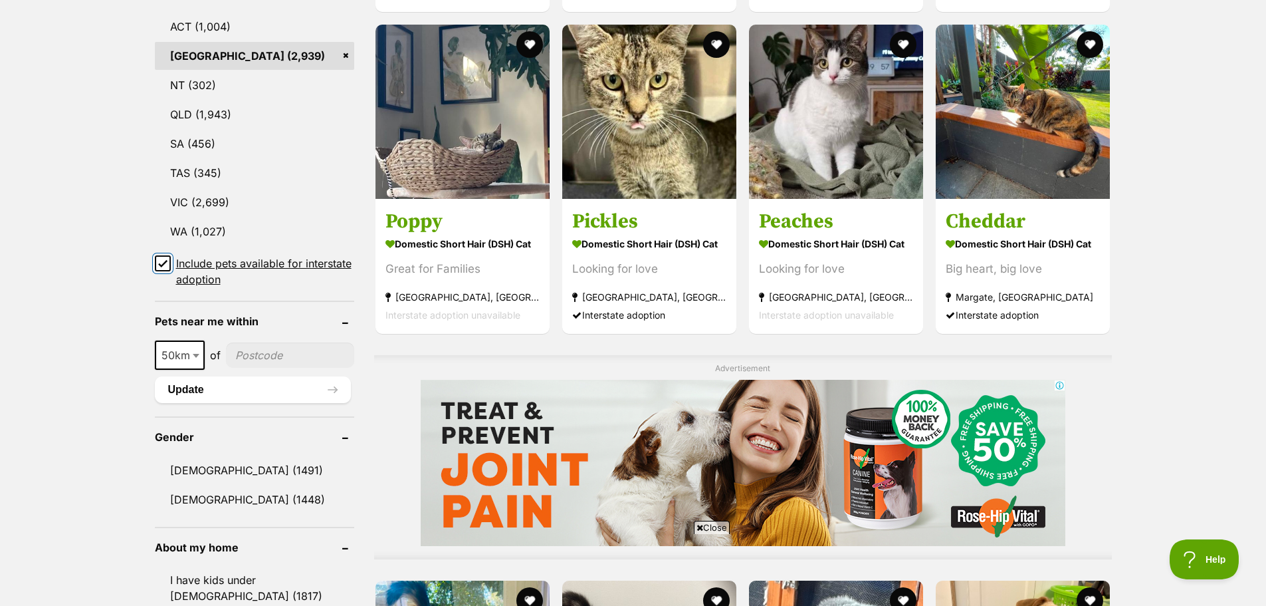
click at [163, 264] on input "Include pets available for interstate adoption" at bounding box center [163, 263] width 16 height 16
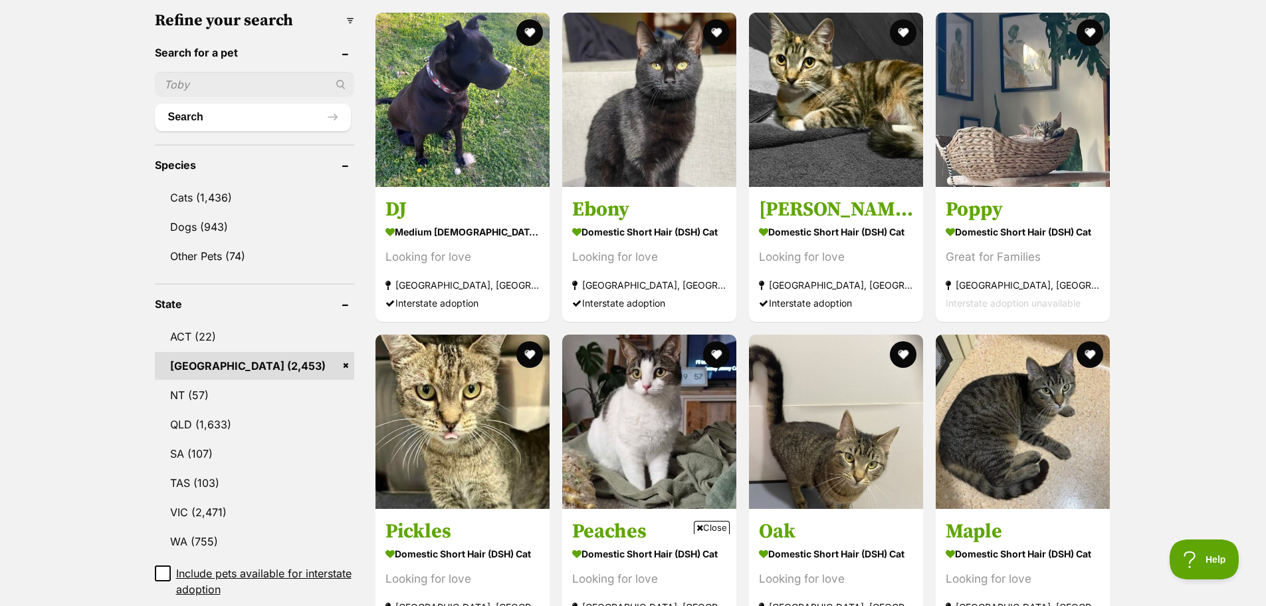
scroll to position [399, 0]
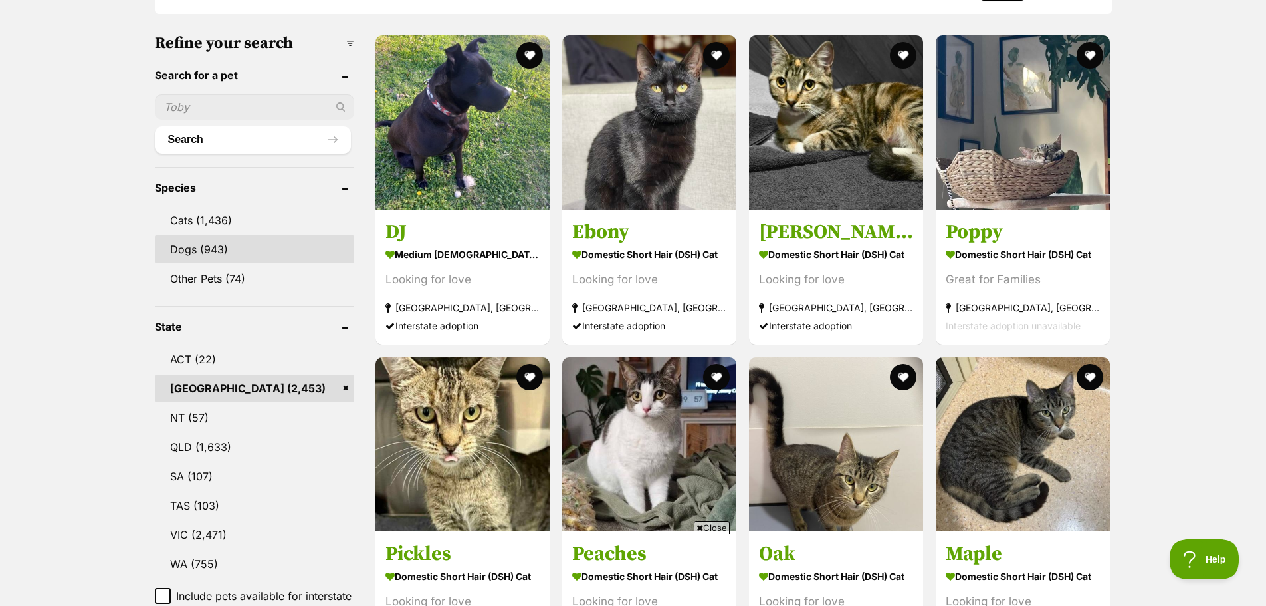
click at [211, 235] on link "Dogs (943)" at bounding box center [254, 249] width 199 height 28
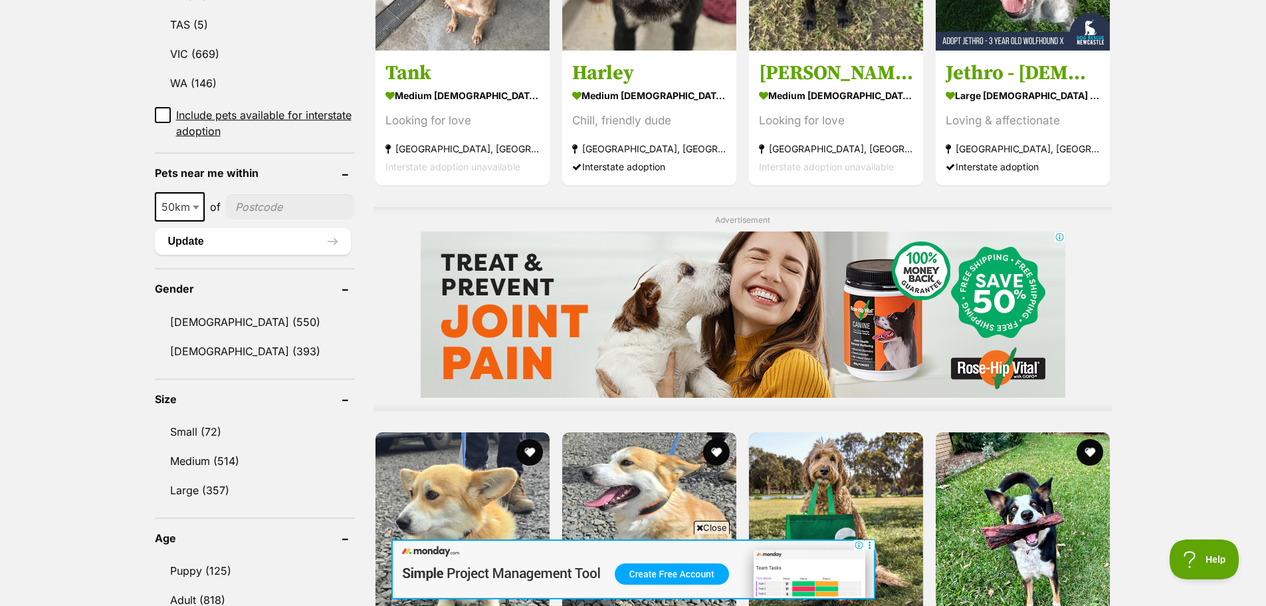
scroll to position [997, 0]
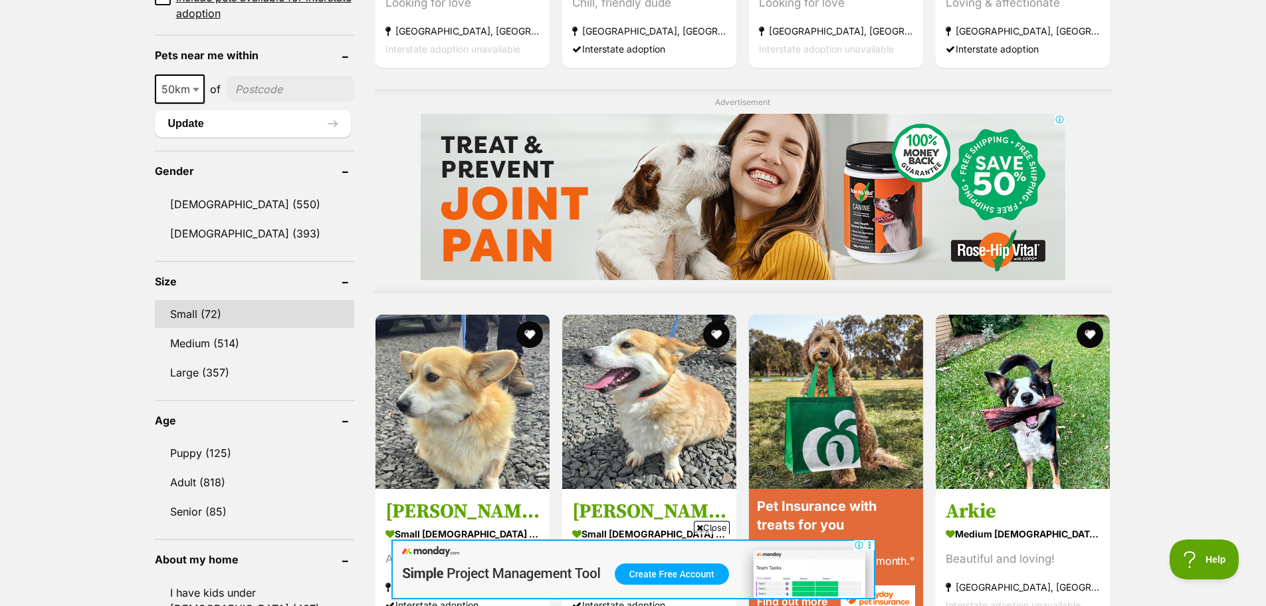
click at [217, 300] on link "Small (72)" at bounding box center [254, 314] width 199 height 28
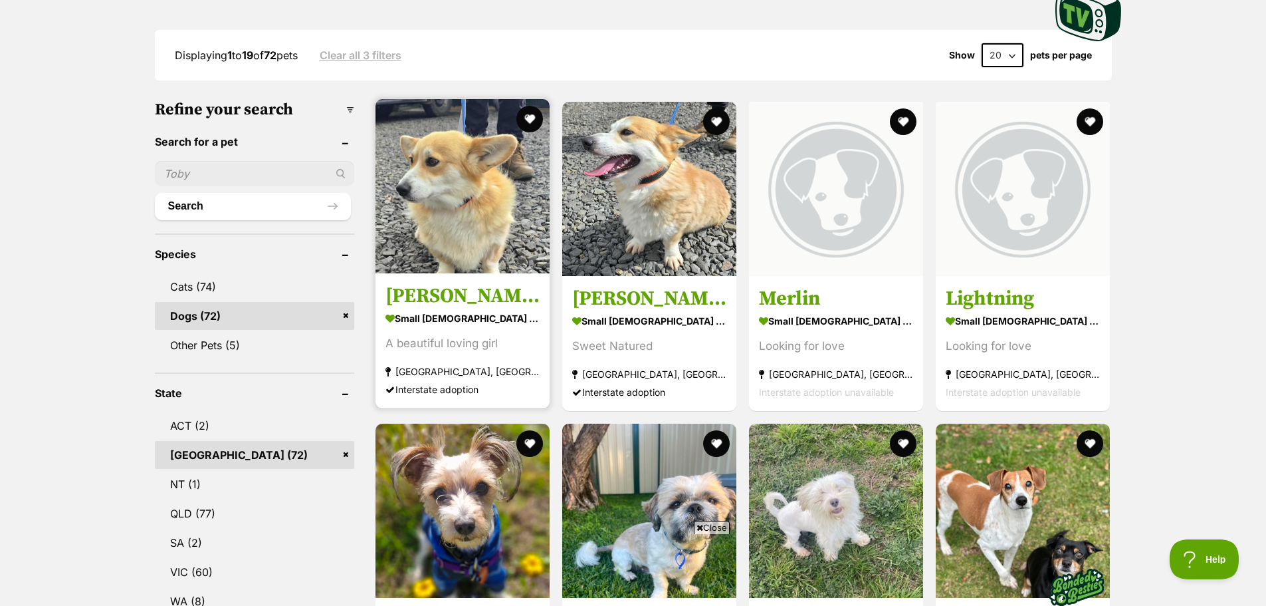
click at [501, 176] on img at bounding box center [463, 186] width 174 height 174
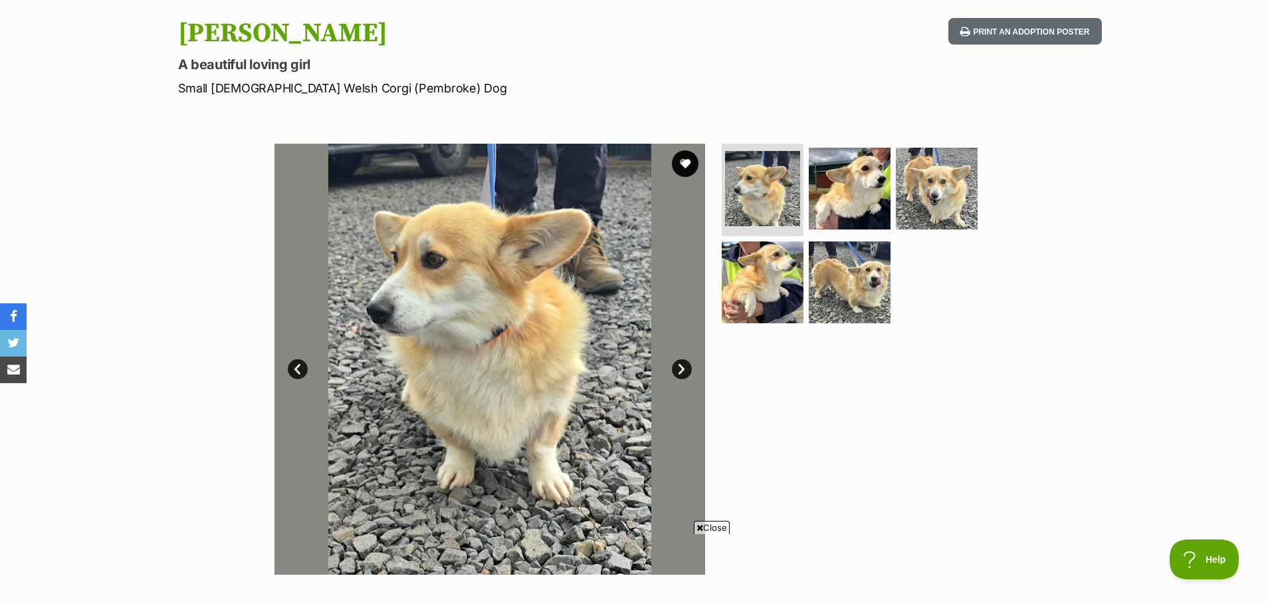
click at [684, 370] on link "Next" at bounding box center [682, 369] width 20 height 20
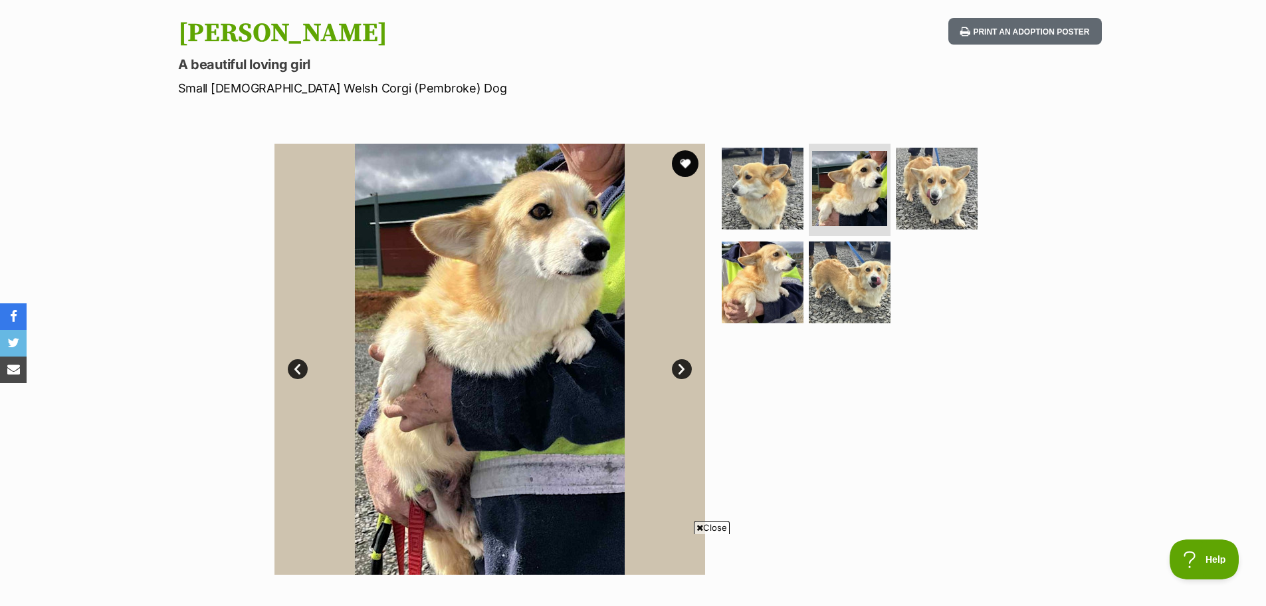
click at [684, 370] on link "Next" at bounding box center [682, 369] width 20 height 20
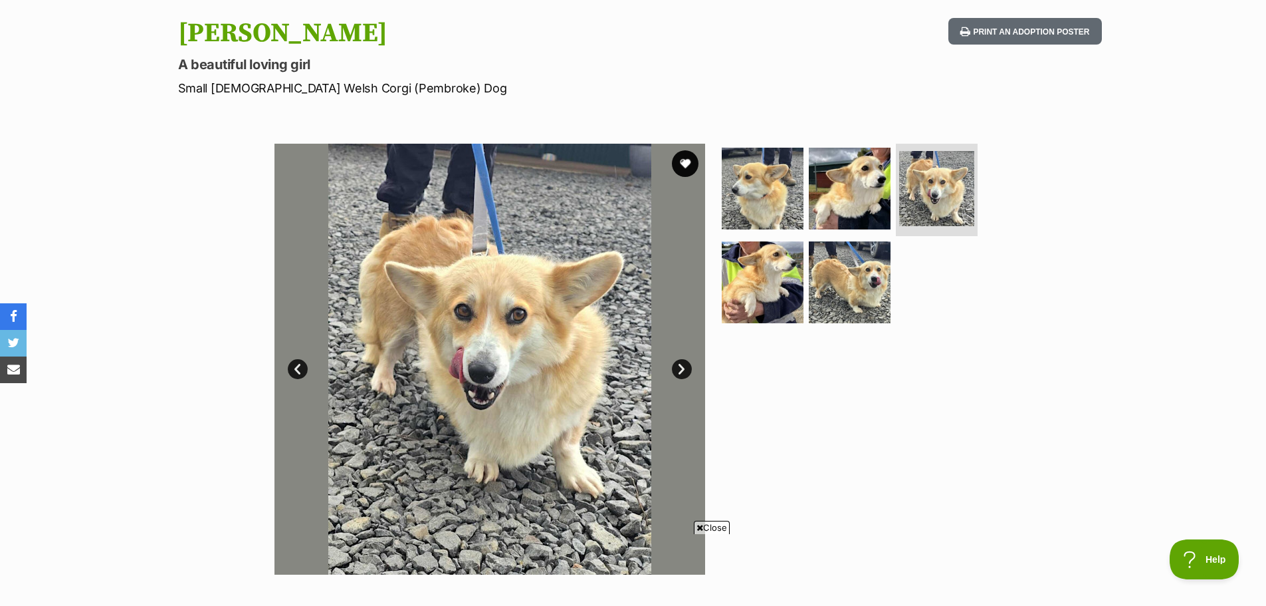
click at [684, 369] on link "Next" at bounding box center [682, 369] width 20 height 20
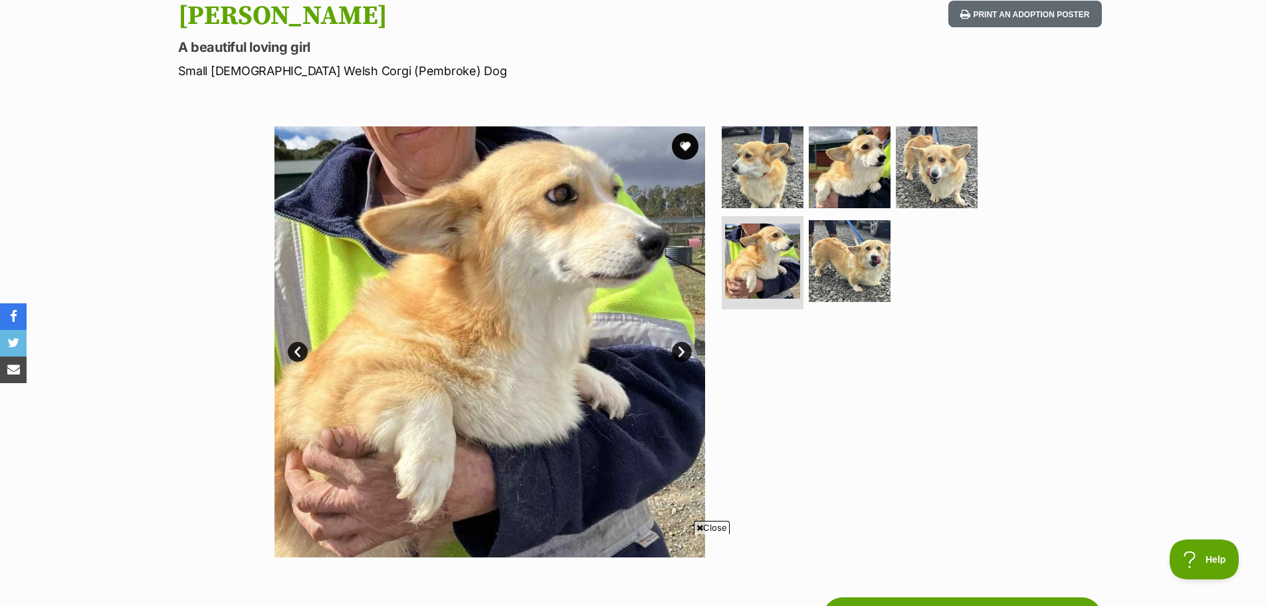
scroll to position [133, 0]
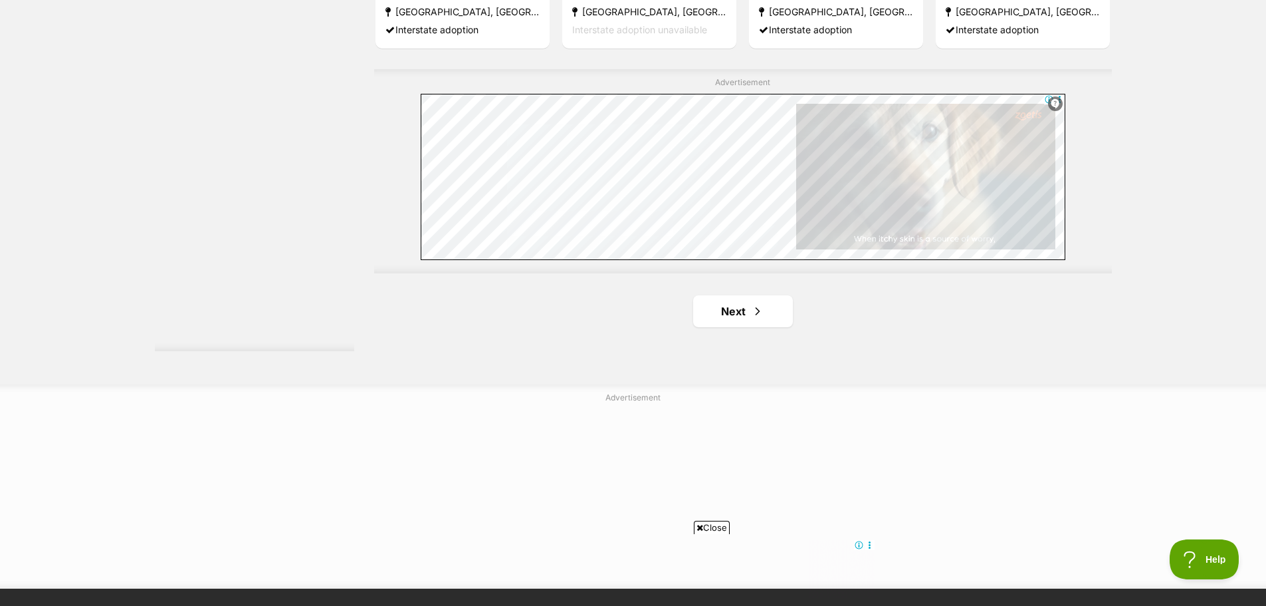
scroll to position [2327, 0]
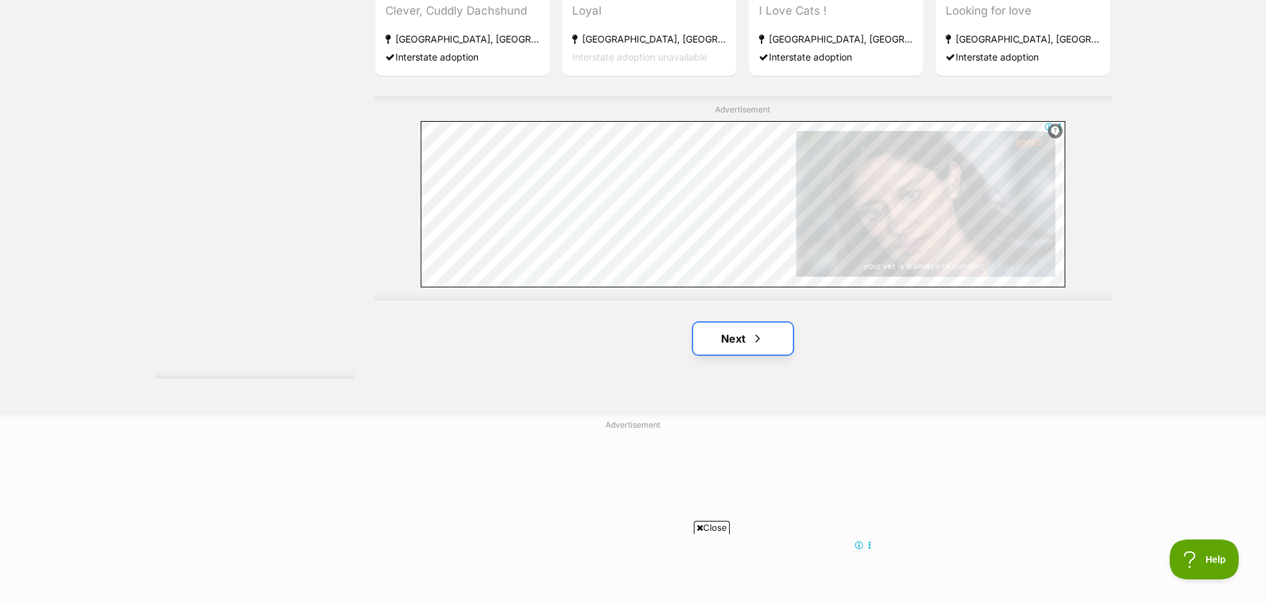
click at [753, 330] on span "Next page" at bounding box center [757, 338] width 13 height 16
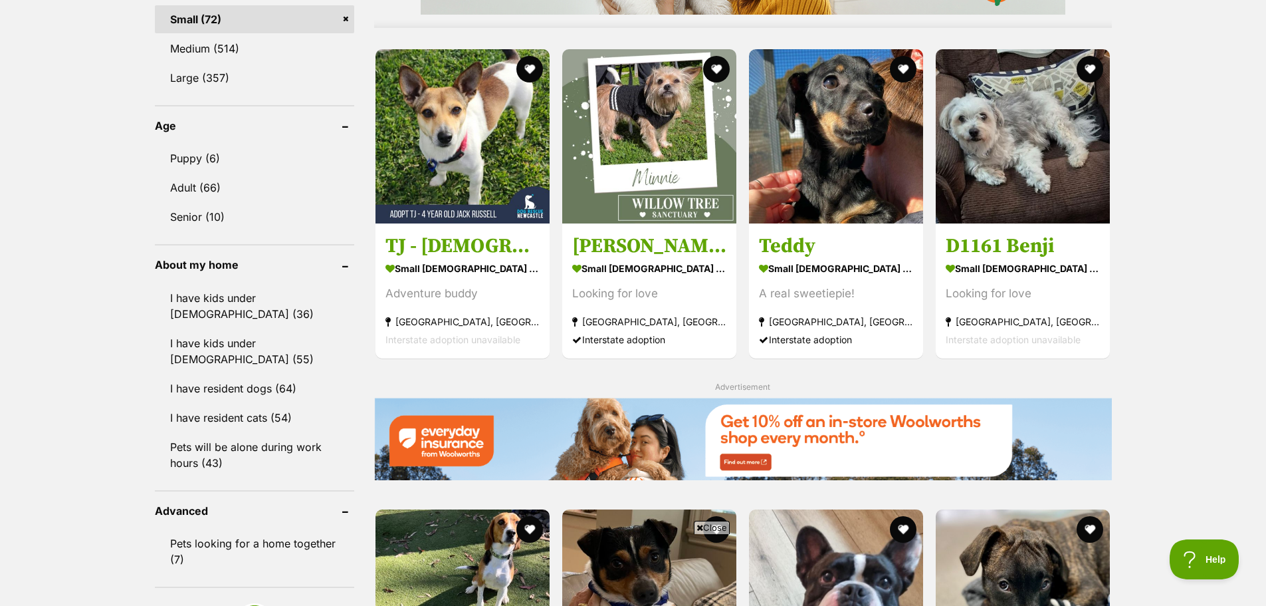
scroll to position [1263, 0]
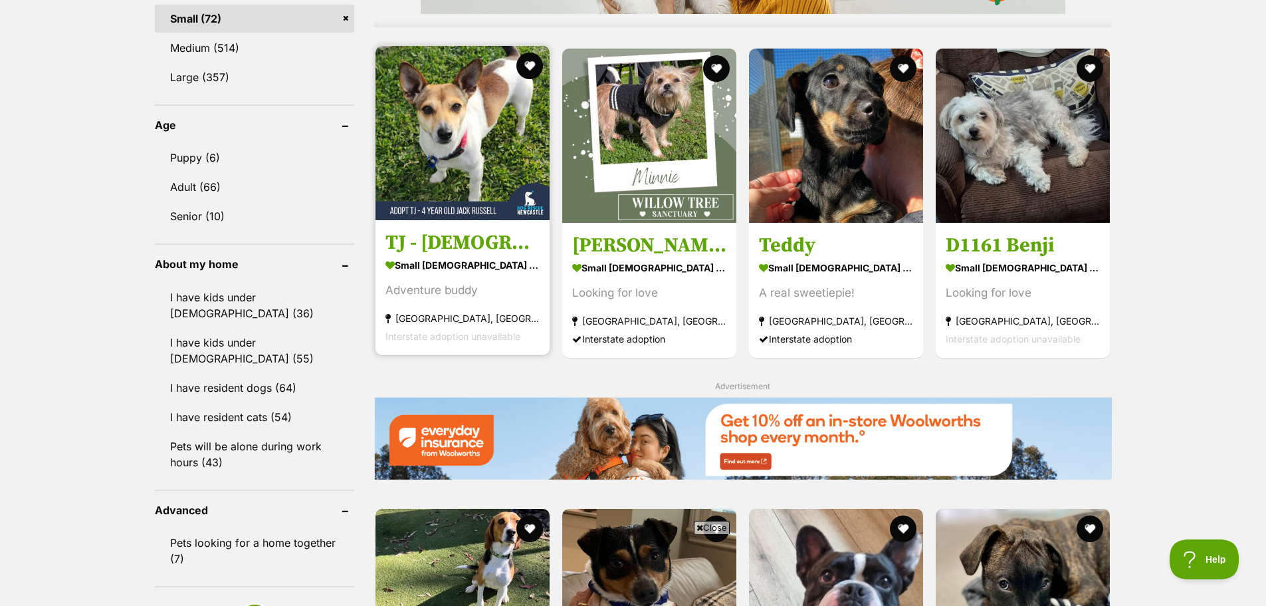
click at [442, 79] on img at bounding box center [463, 133] width 174 height 174
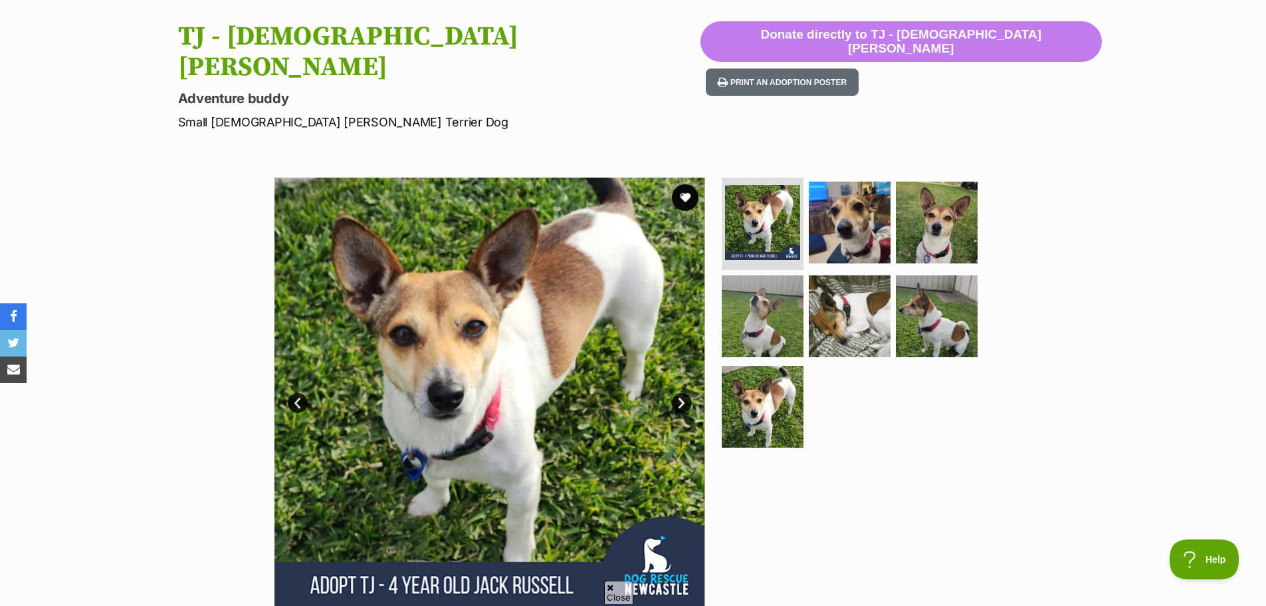
scroll to position [133, 0]
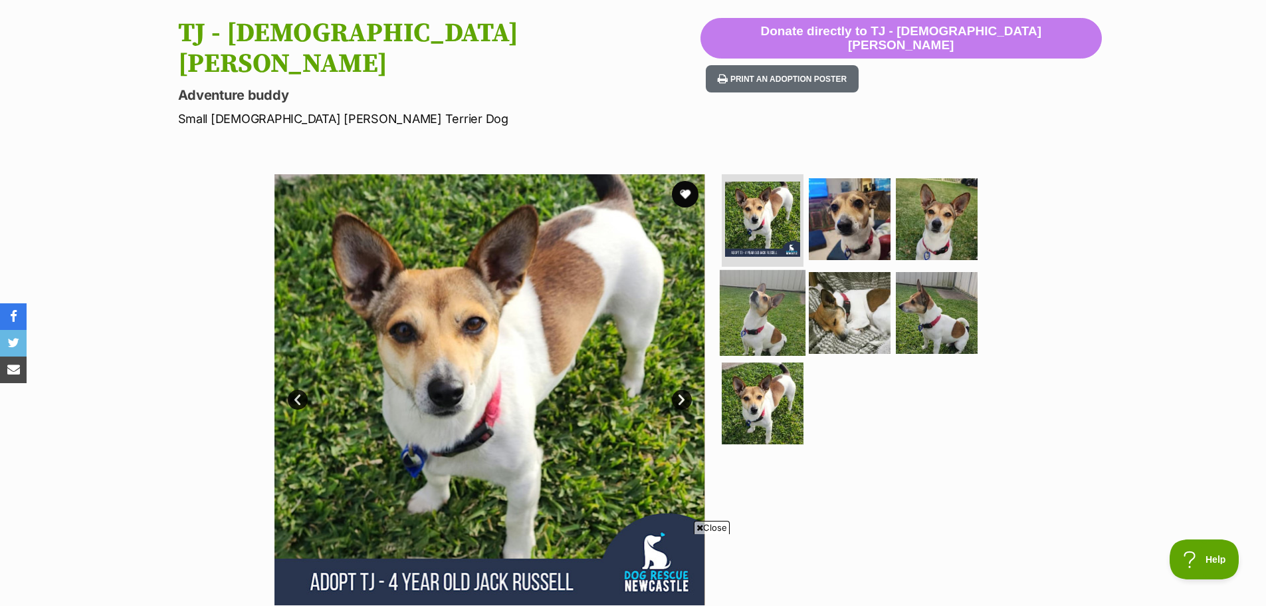
click at [772, 292] on img at bounding box center [763, 313] width 86 height 86
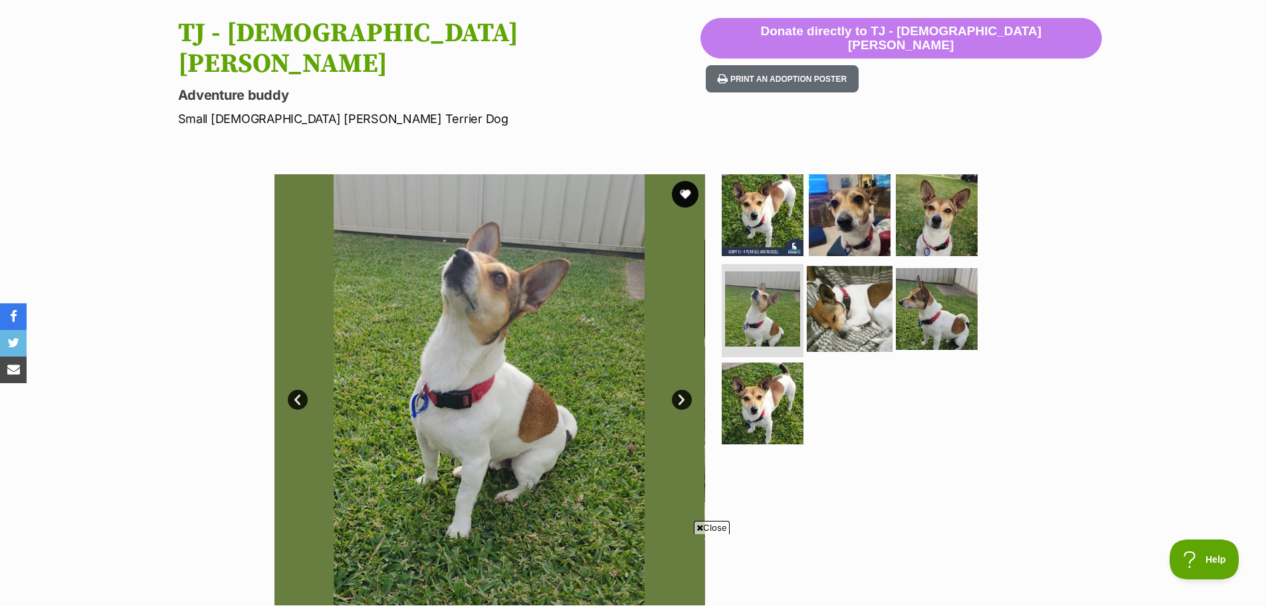
scroll to position [0, 0]
click at [830, 283] on img at bounding box center [850, 309] width 86 height 86
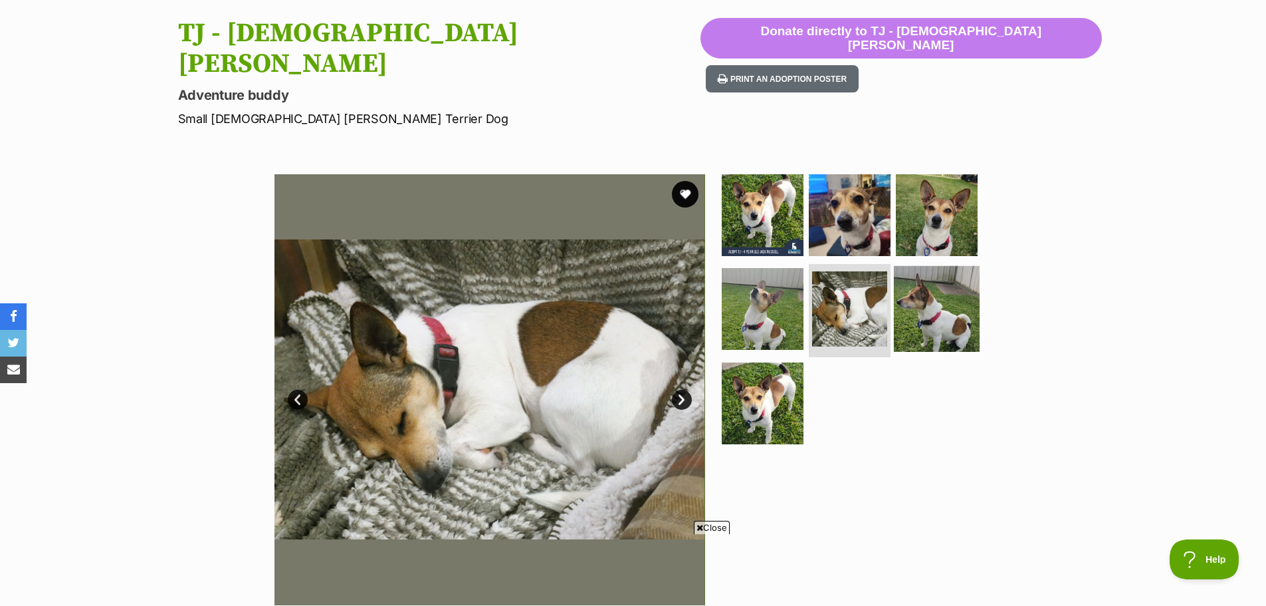
click at [945, 271] on img at bounding box center [937, 309] width 86 height 86
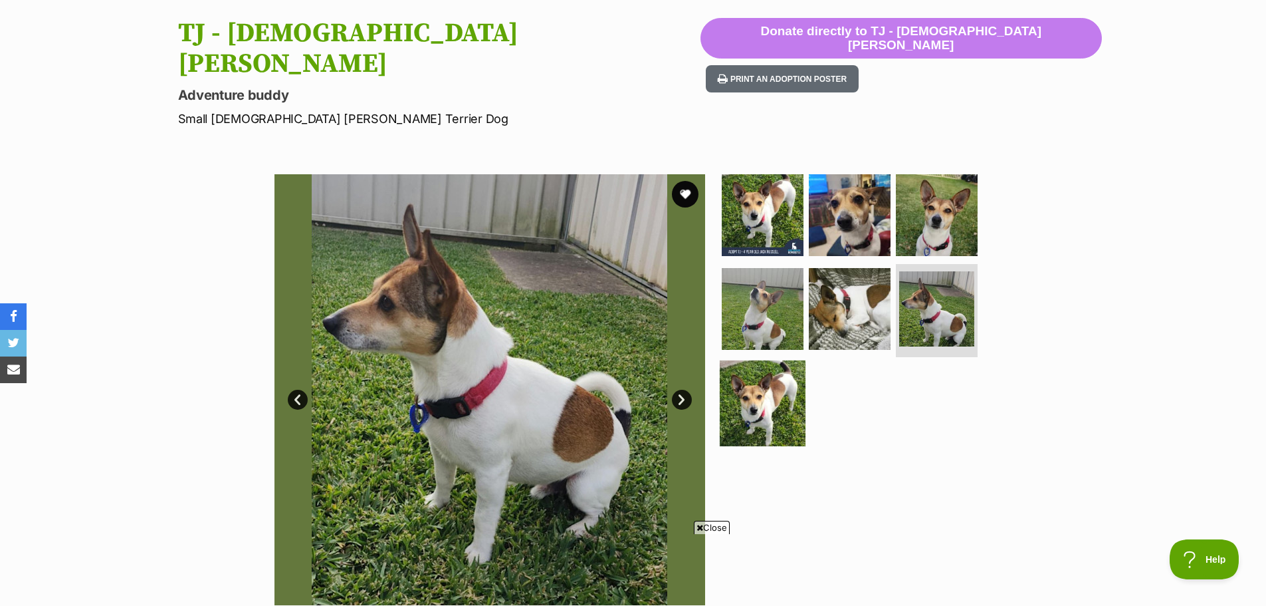
click at [761, 379] on img at bounding box center [763, 403] width 86 height 86
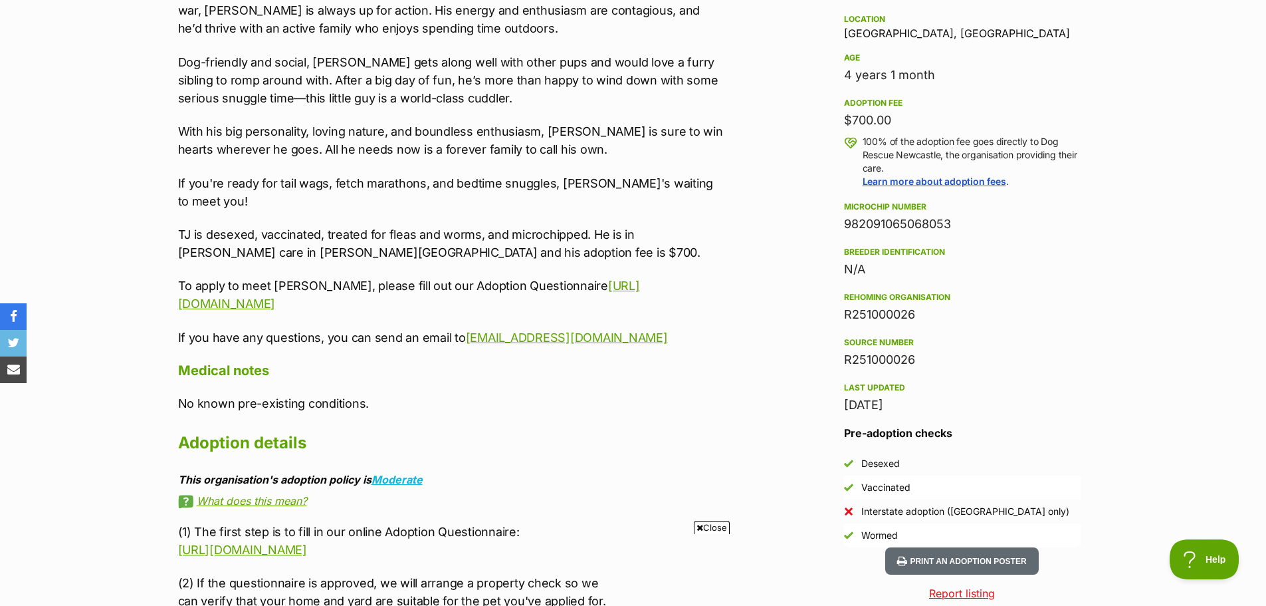
scroll to position [997, 0]
